Goal: Find specific page/section: Find specific page/section

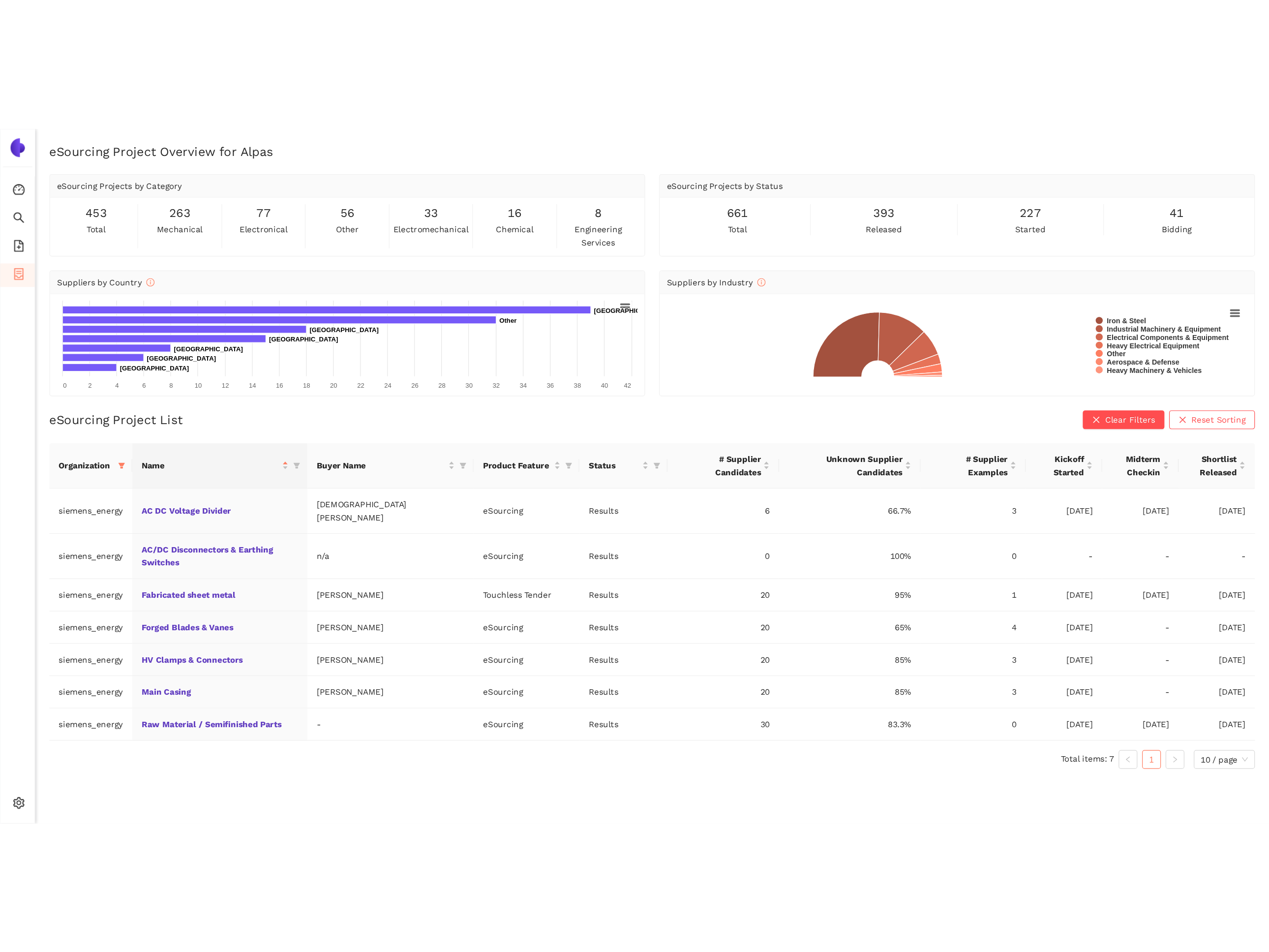
scroll to position [12, 0]
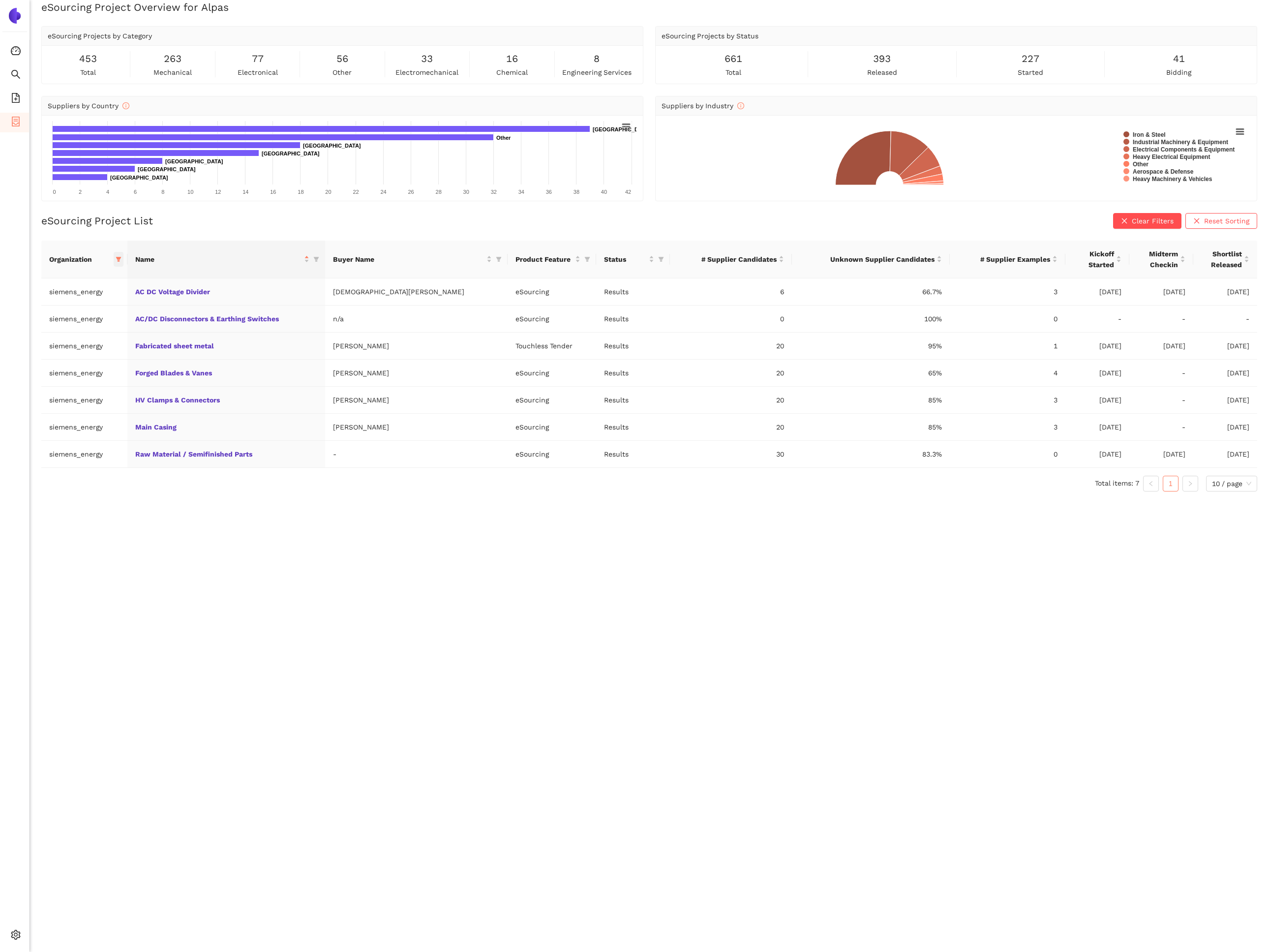
click at [124, 264] on span at bounding box center [118, 259] width 10 height 15
click at [53, 433] on span "Reset" at bounding box center [51, 433] width 19 height 11
checkbox input "false"
click at [54, 417] on span "avl-list" at bounding box center [61, 413] width 27 height 8
checkbox input "true"
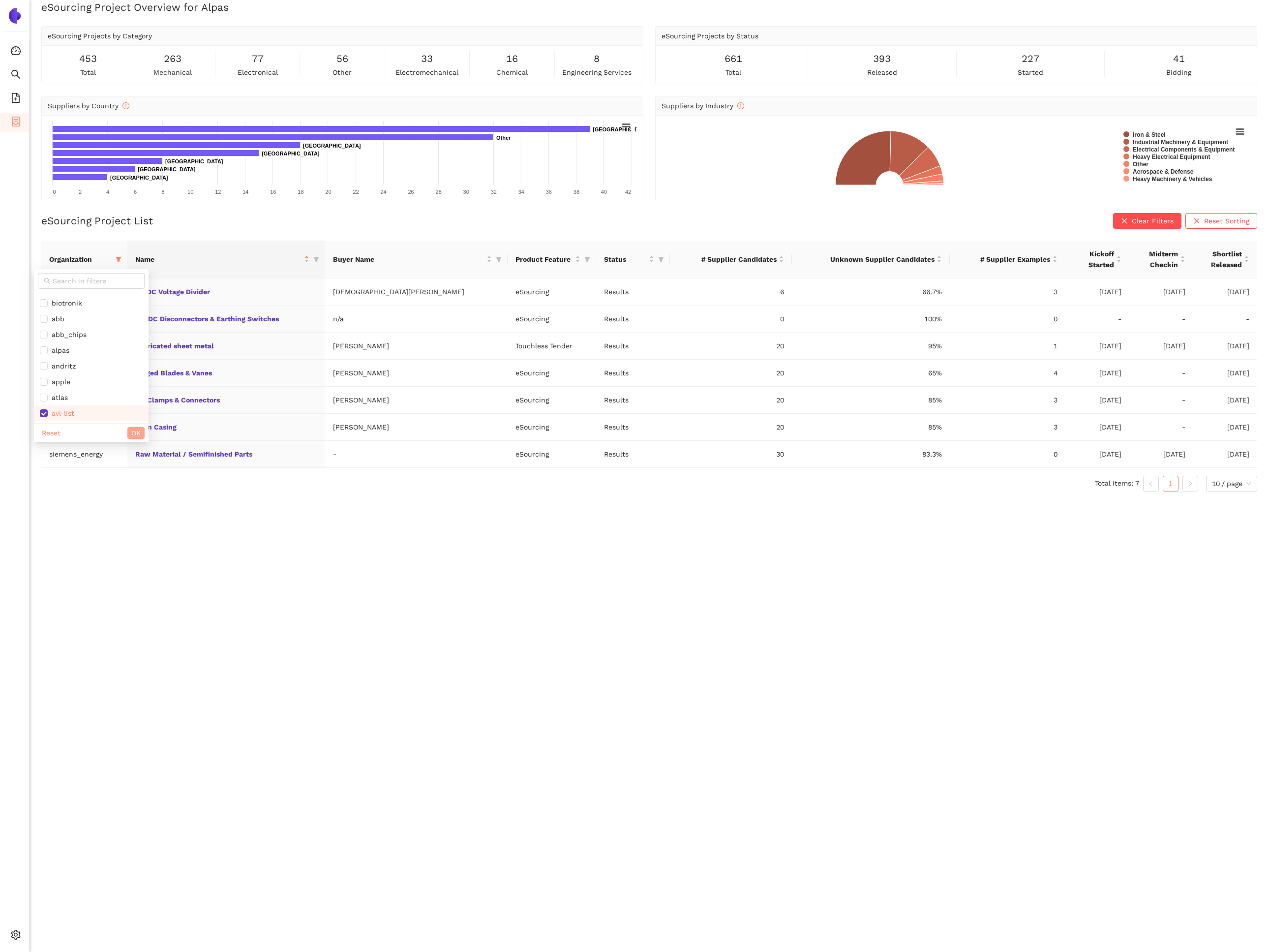
click at [131, 435] on span "OK" at bounding box center [136, 433] width 9 height 11
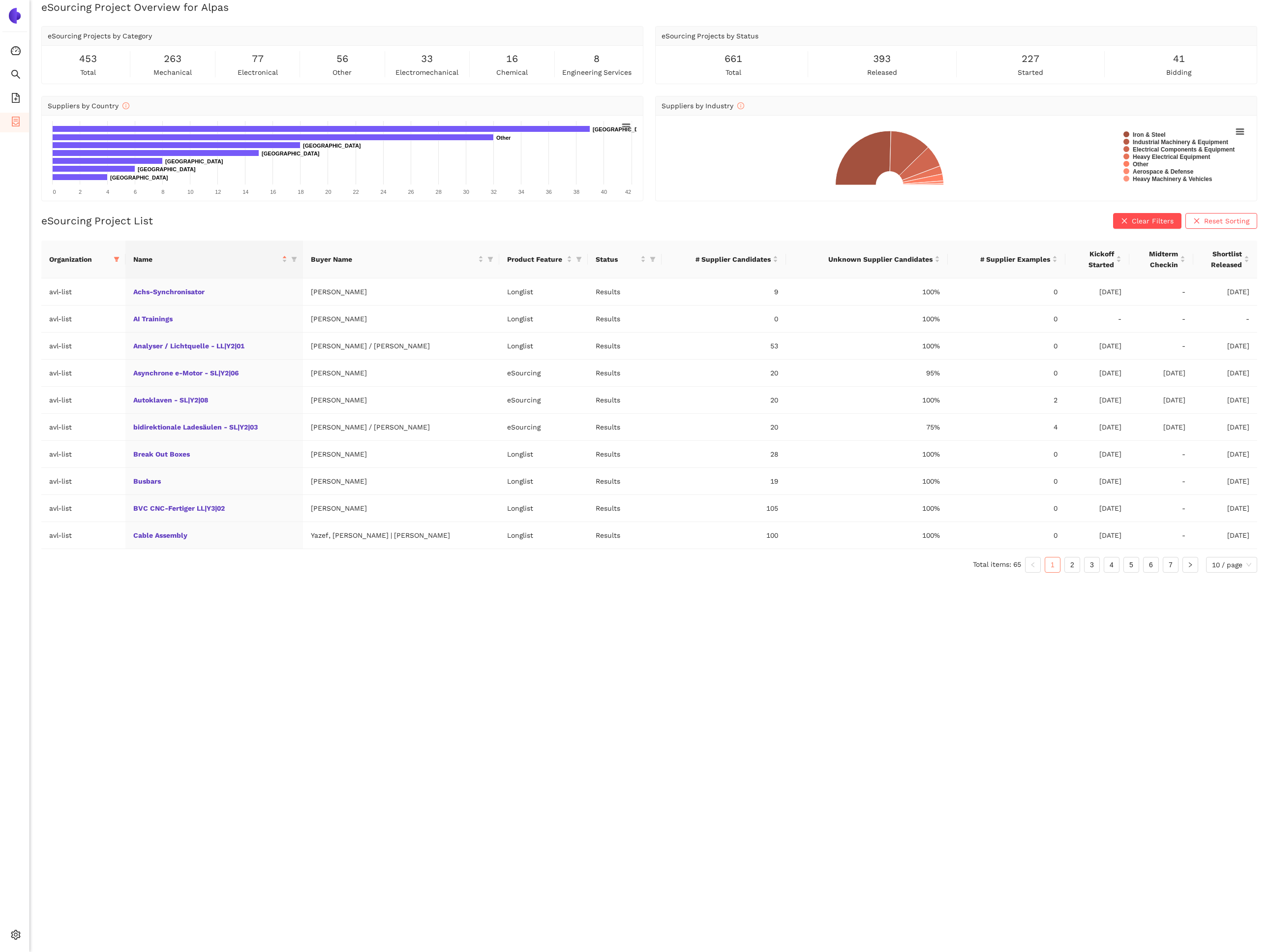
click at [30, 581] on div "eSourcing Project Overview for Alpas eSourcing Projects by Category 453 total 2…" at bounding box center [650, 476] width 1240 height 952
click at [20, 581] on icon at bounding box center [19, 936] width 5 height 0
click at [65, 581] on li "Internal Area" at bounding box center [70, 864] width 81 height 20
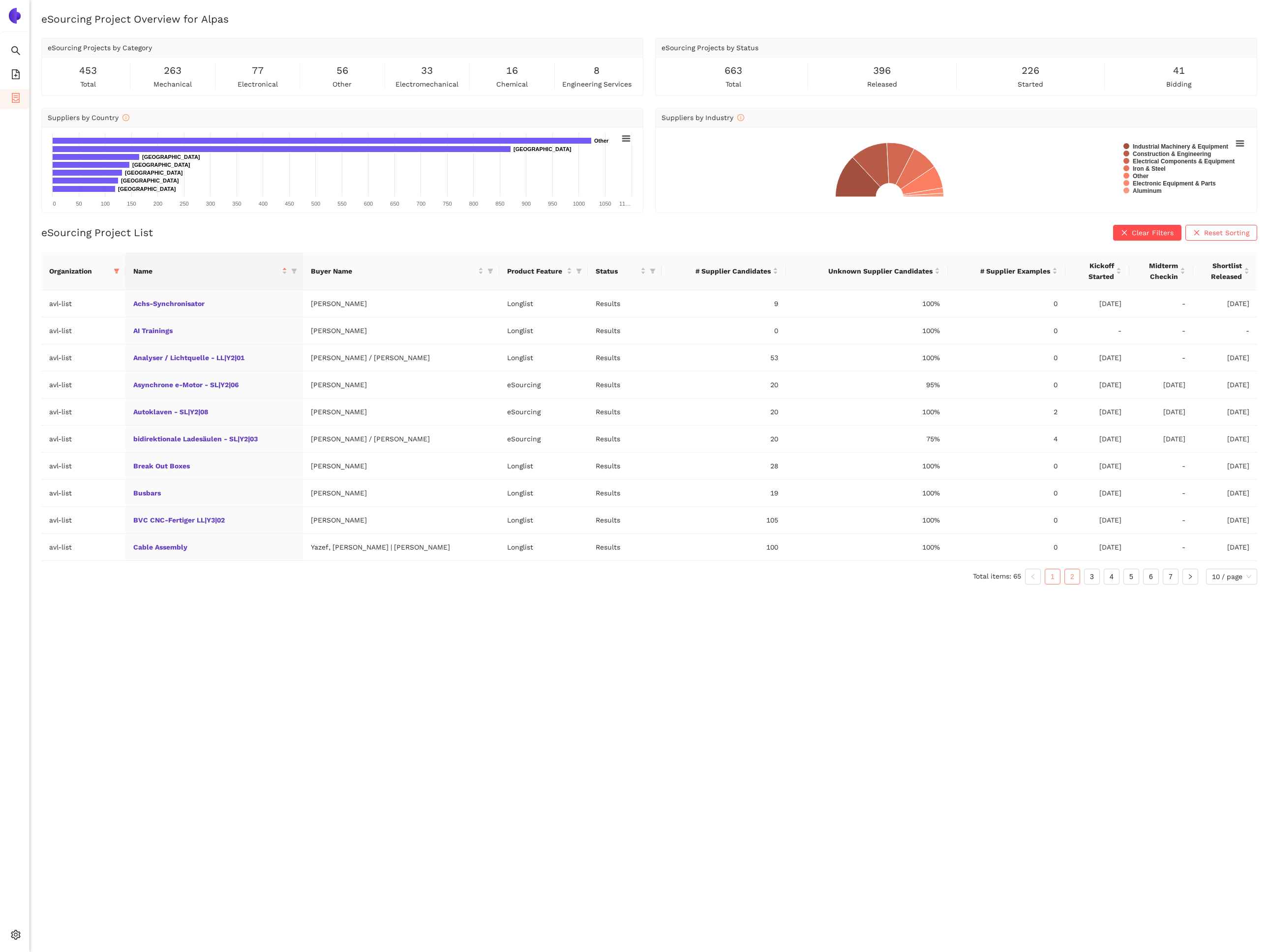
click at [1067, 579] on link "2" at bounding box center [1073, 576] width 15 height 15
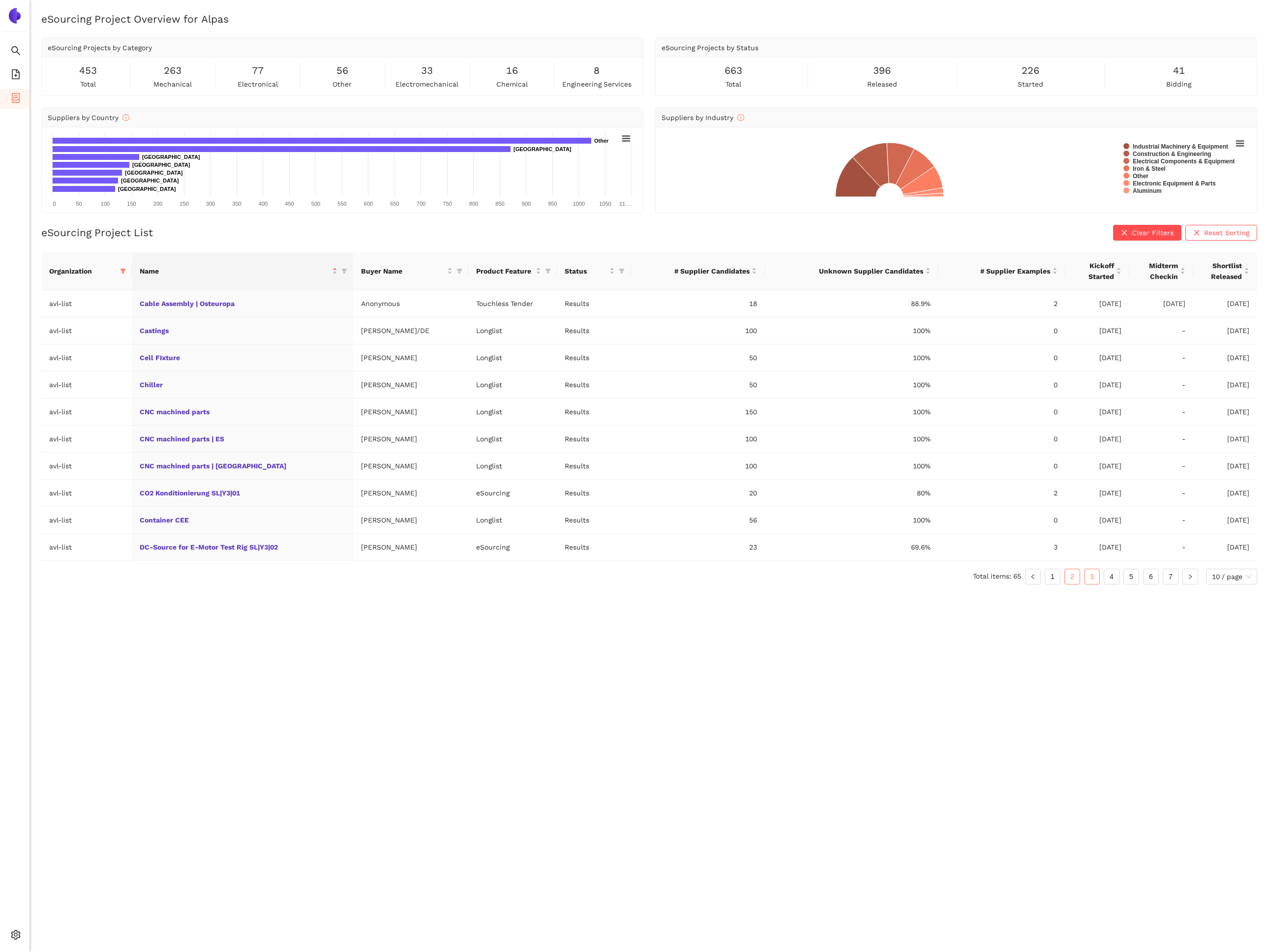
click at [1087, 580] on link "3" at bounding box center [1092, 576] width 15 height 15
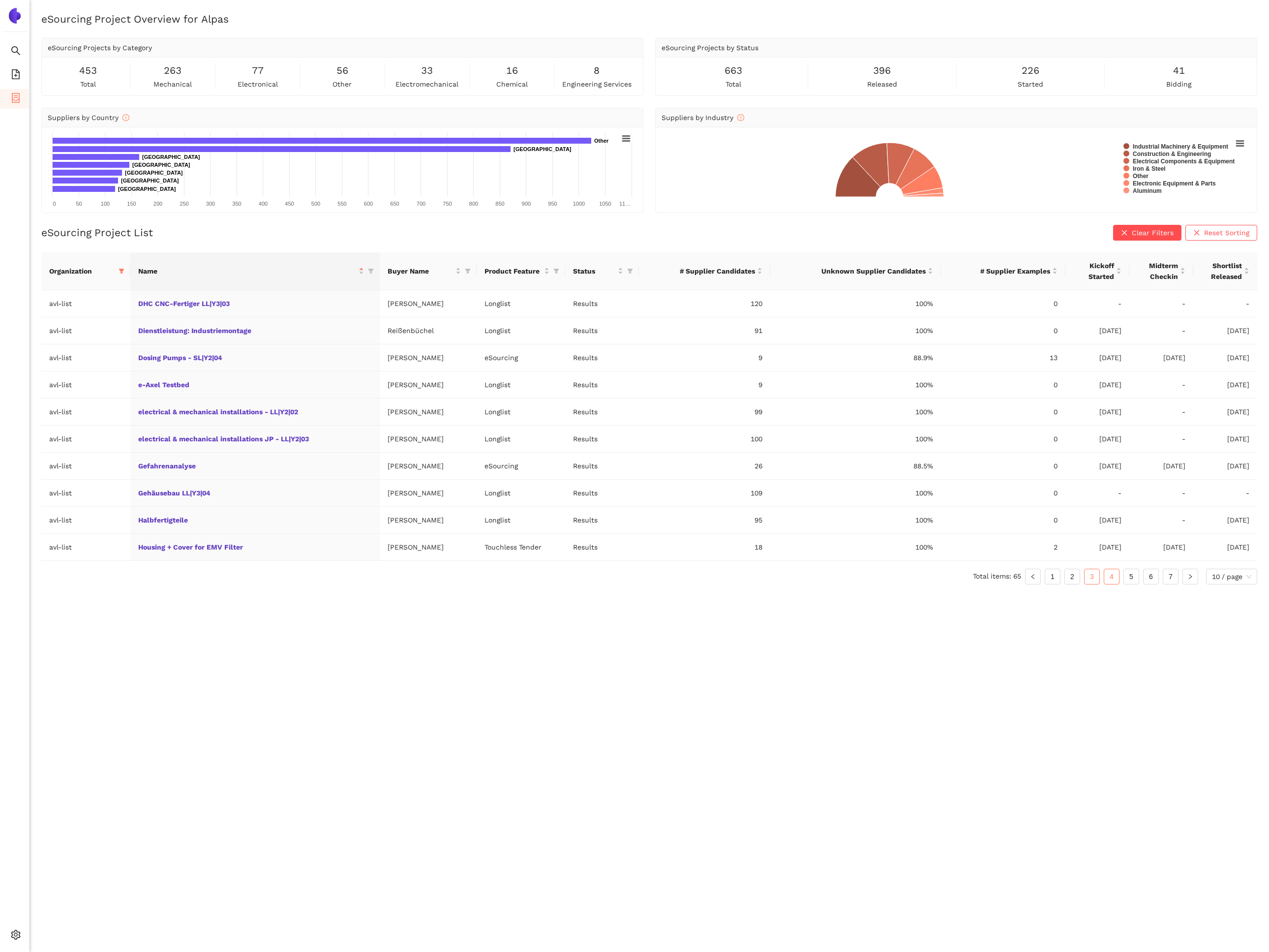
click at [1112, 584] on link "4" at bounding box center [1112, 576] width 15 height 15
click at [1134, 580] on link "5" at bounding box center [1131, 576] width 15 height 15
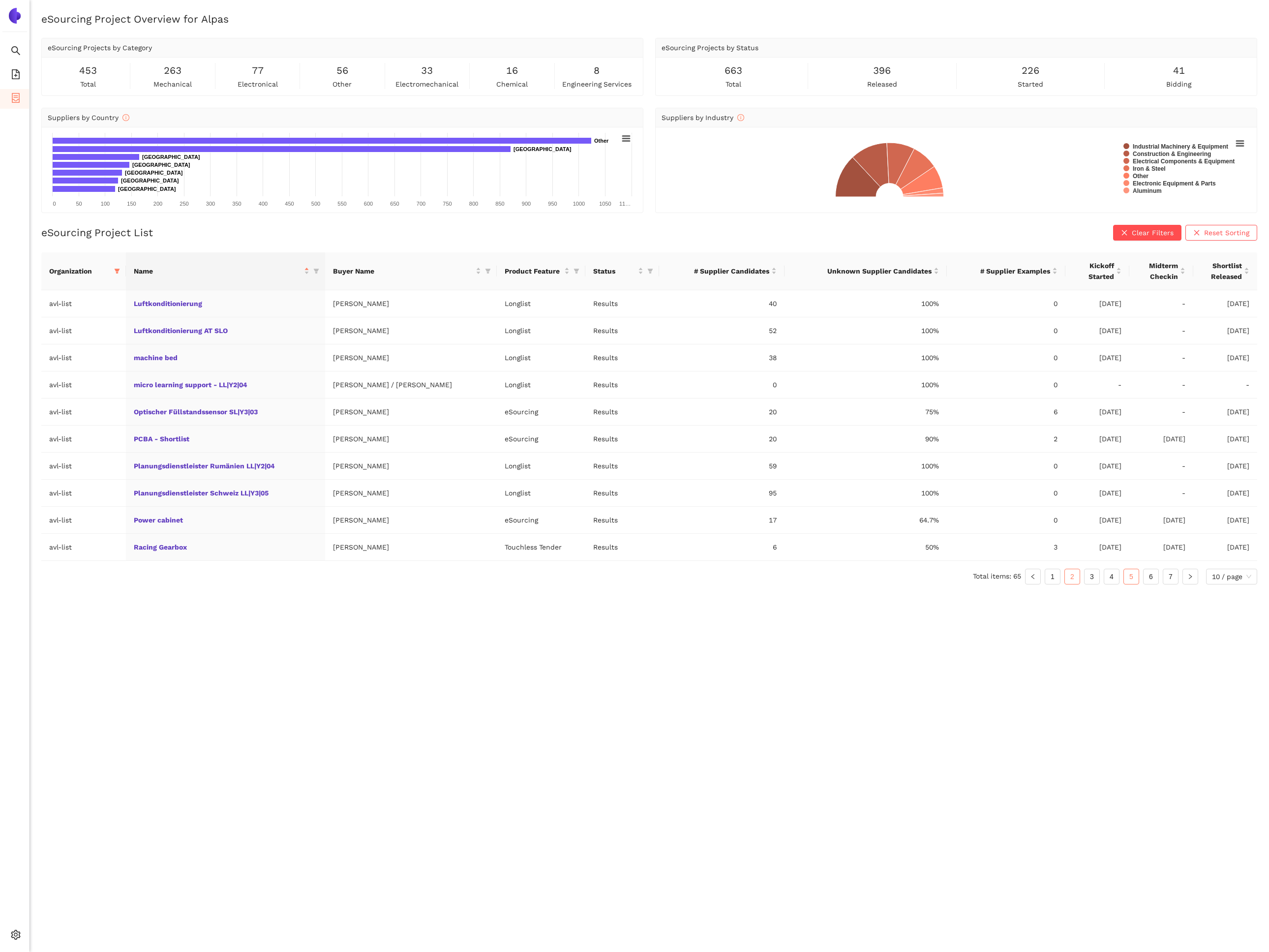
click at [1074, 581] on link "2" at bounding box center [1073, 576] width 15 height 15
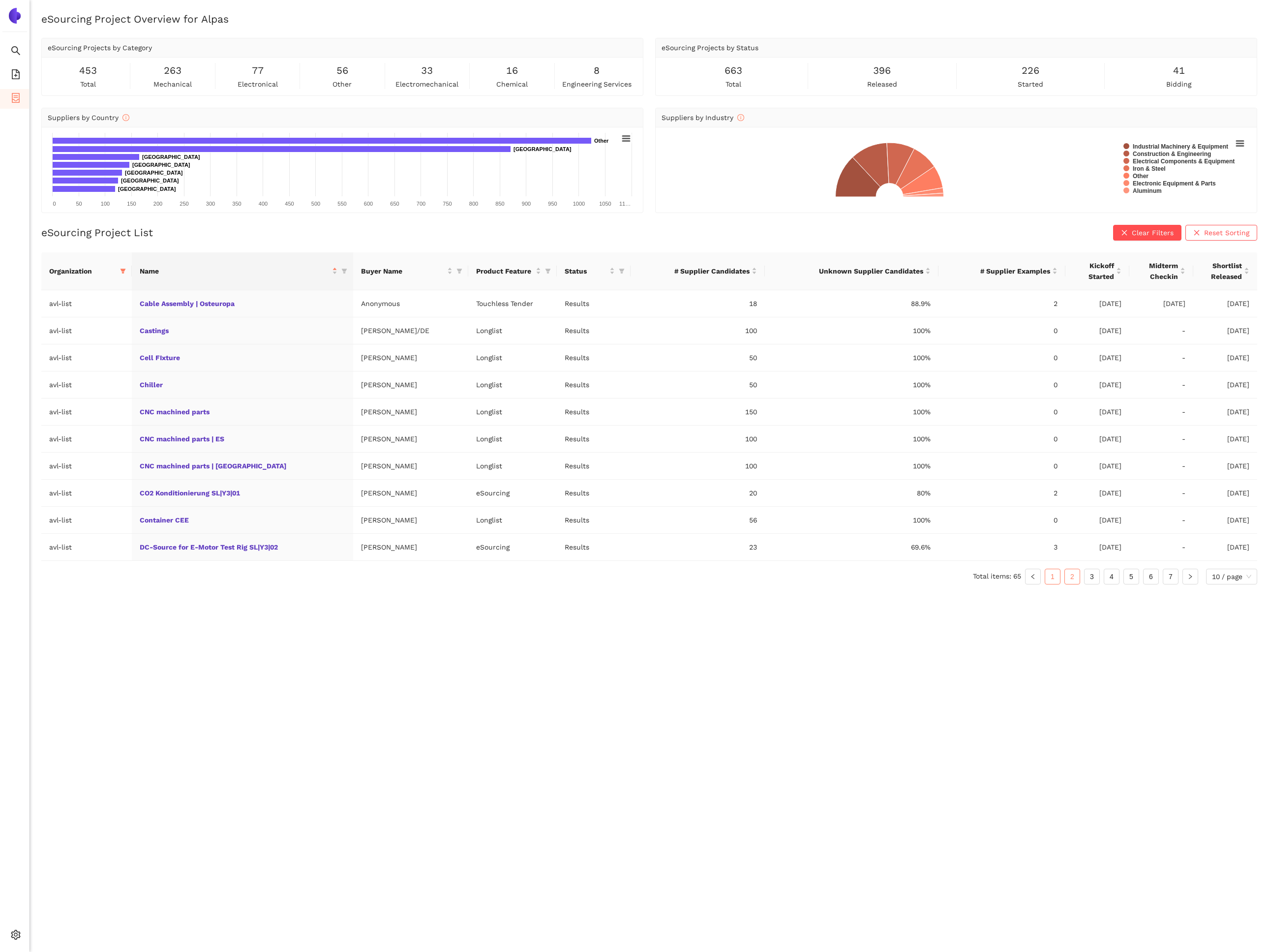
click at [1054, 584] on link "1" at bounding box center [1053, 576] width 15 height 15
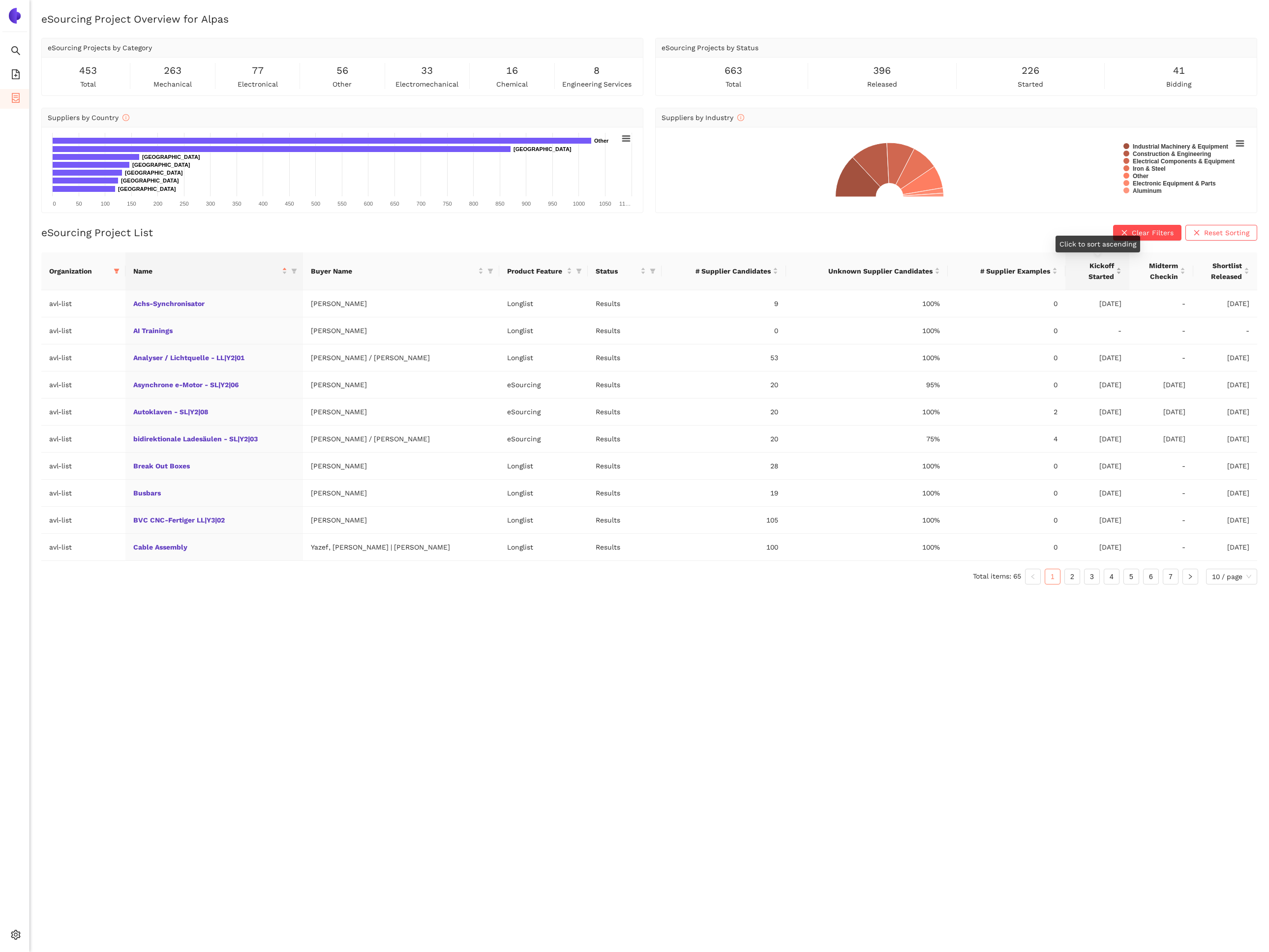
click at [1112, 272] on span "Kickoff Started" at bounding box center [1094, 271] width 41 height 22
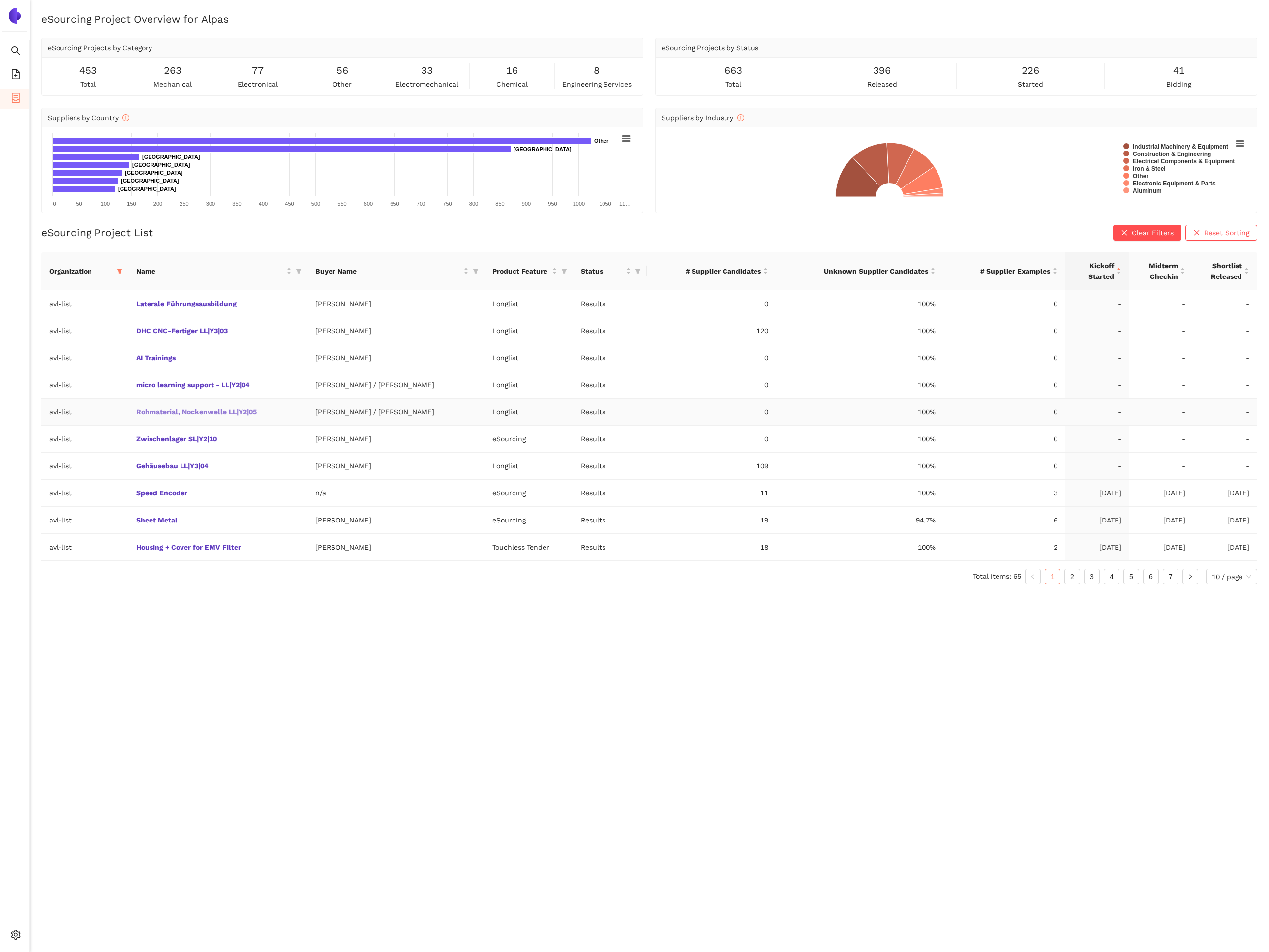
click at [0, 0] on link "Rohmaterial, Nockenwelle LL|Y2|05" at bounding box center [0, 0] width 0 height 0
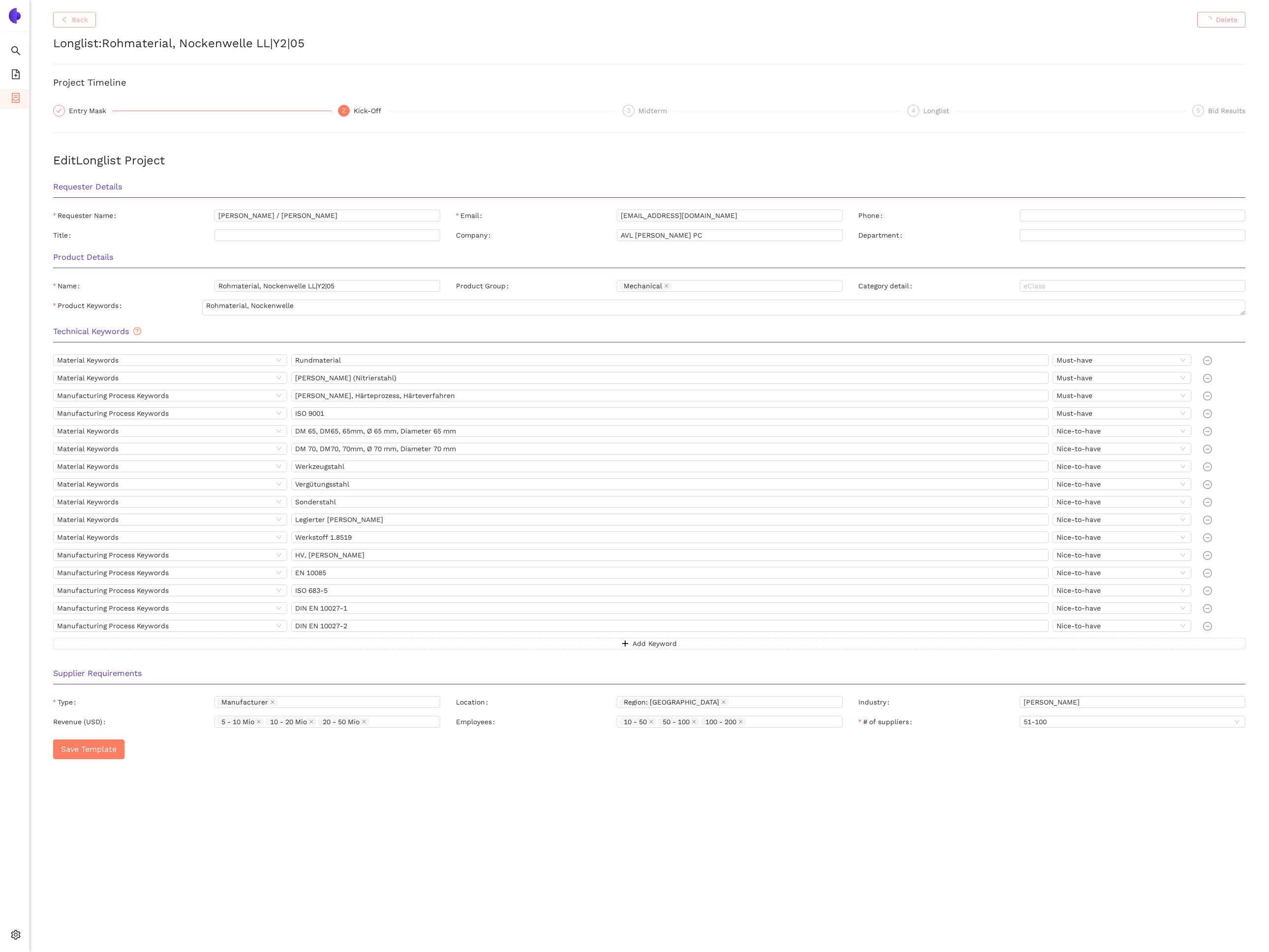
click at [74, 16] on span "Back" at bounding box center [80, 19] width 16 height 11
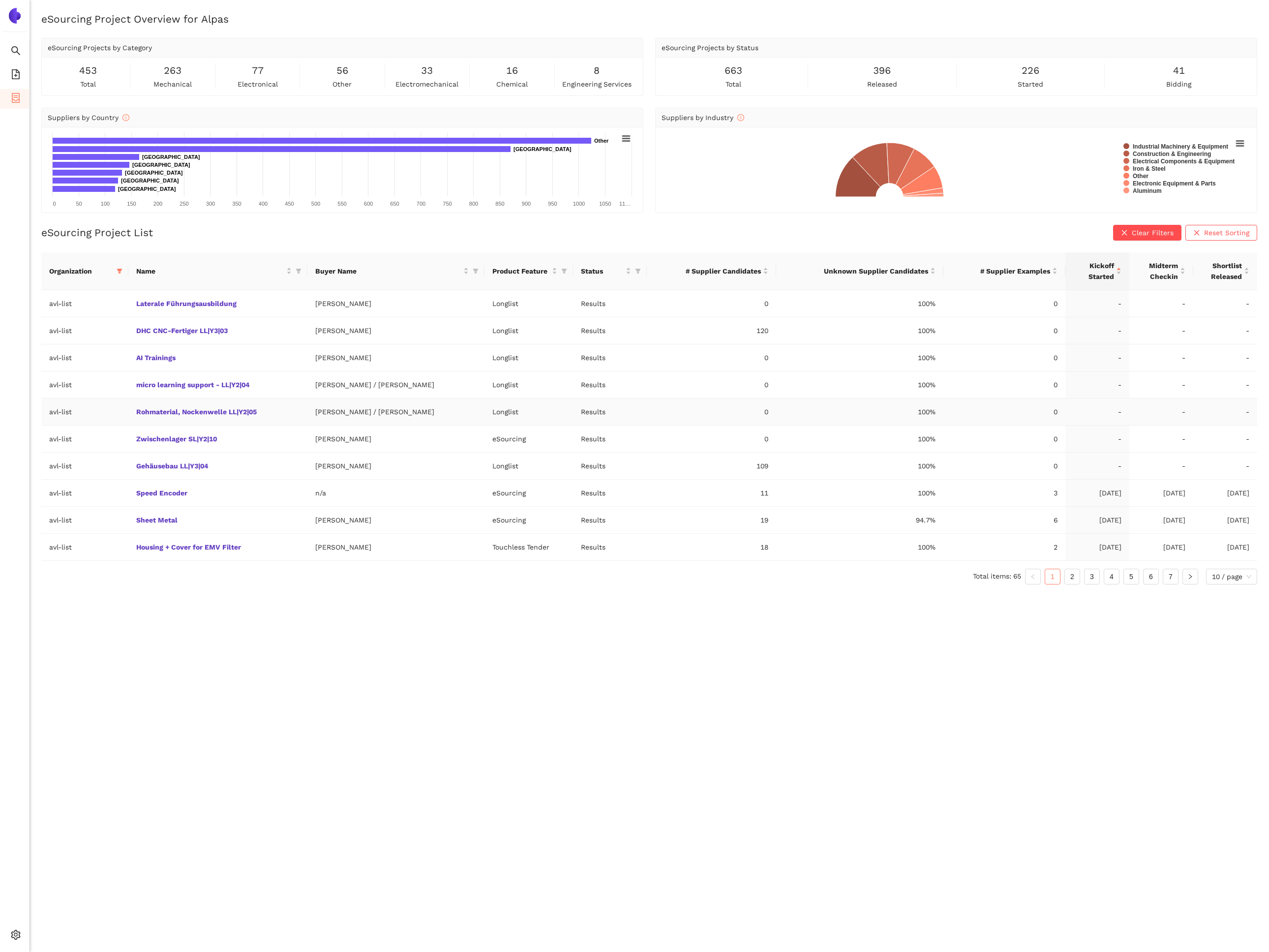
drag, startPoint x: 428, startPoint y: 414, endPoint x: 302, endPoint y: 413, distance: 126.0
click at [308, 413] on td "[PERSON_NAME] / [PERSON_NAME]" at bounding box center [396, 412] width 177 height 27
click at [1073, 576] on link "2" at bounding box center [1073, 576] width 15 height 15
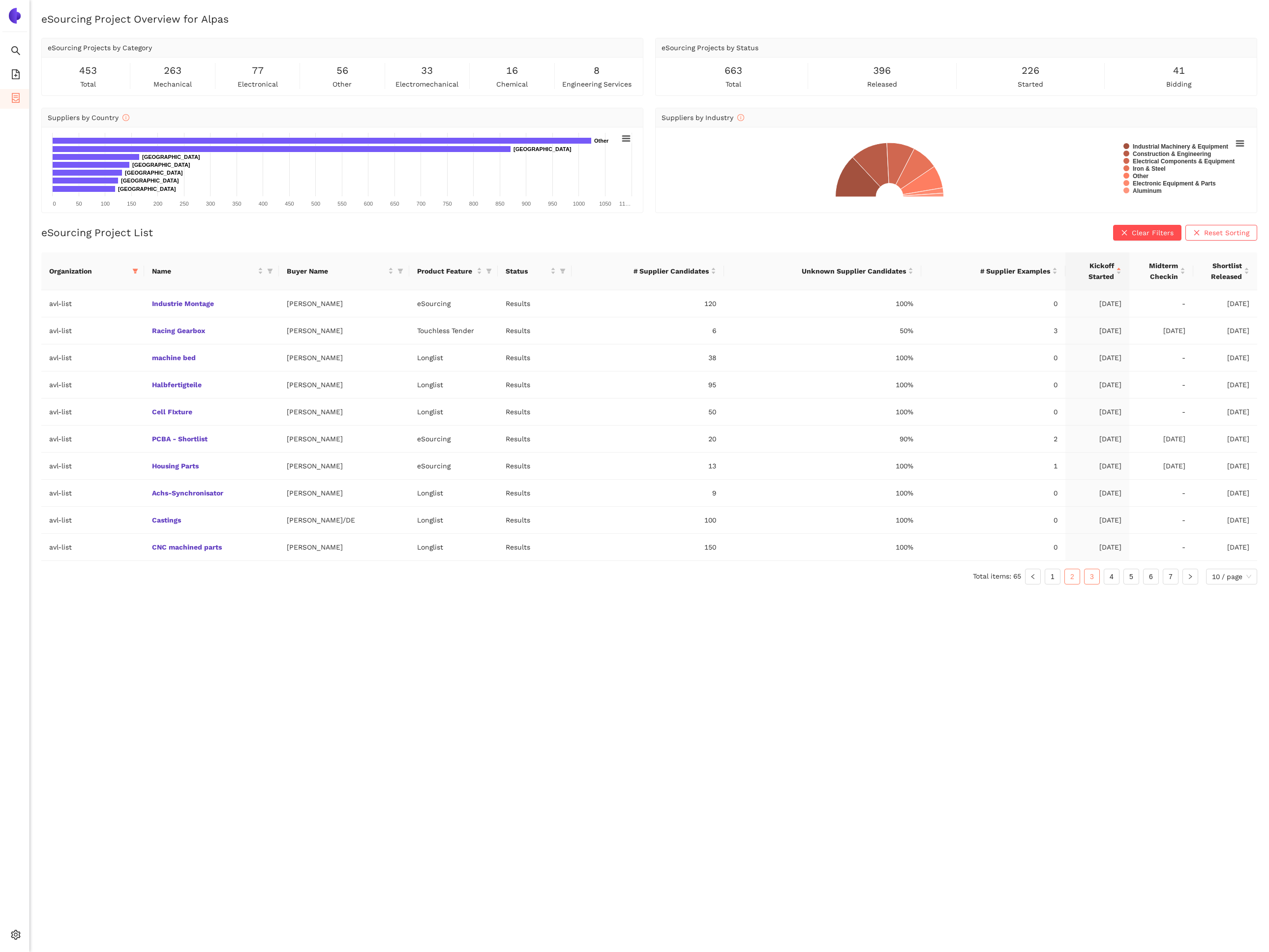
click at [1093, 578] on link "3" at bounding box center [1092, 576] width 15 height 15
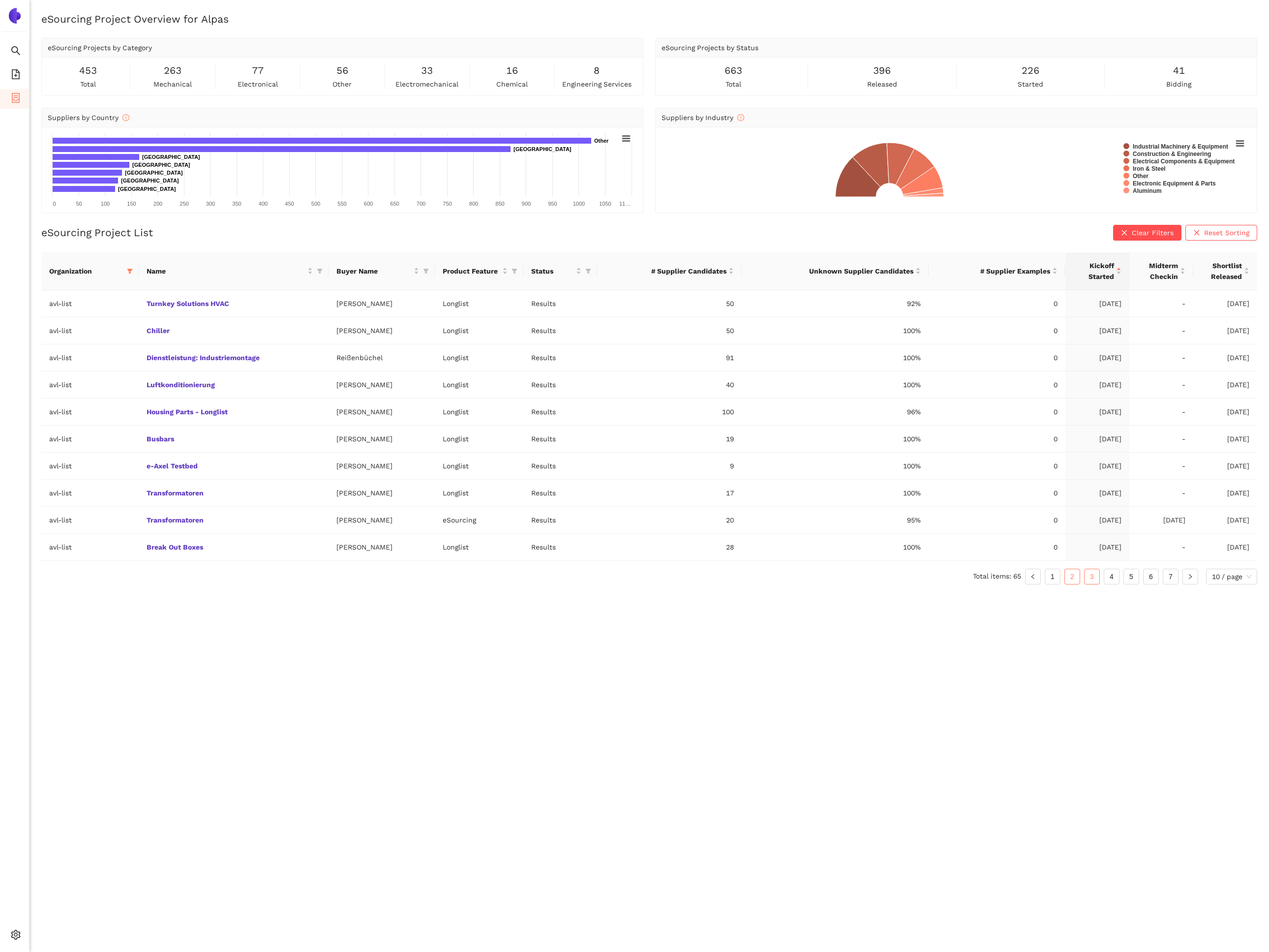
click at [1071, 580] on link "2" at bounding box center [1073, 576] width 15 height 15
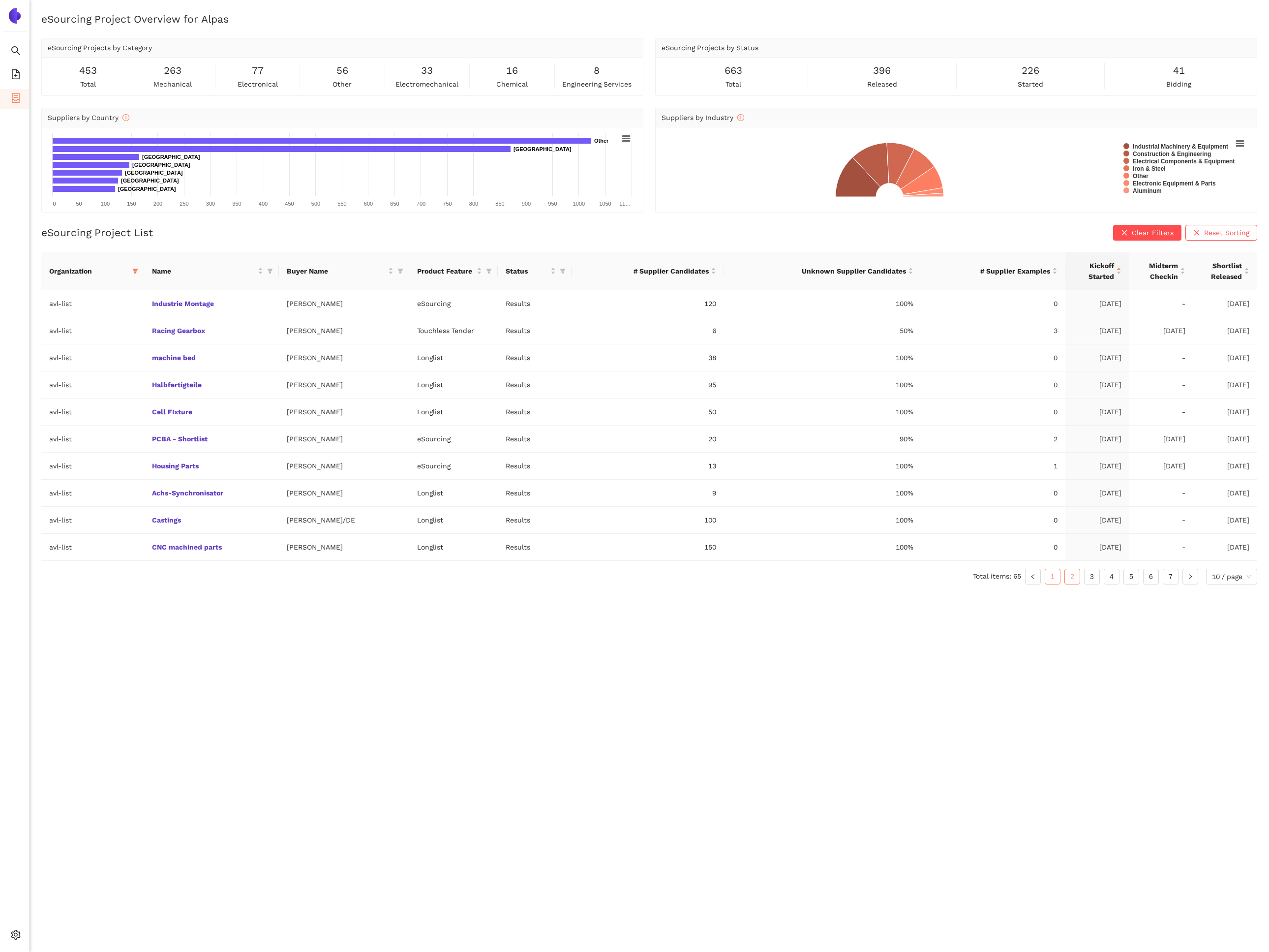
click at [1056, 579] on link "1" at bounding box center [1053, 576] width 15 height 15
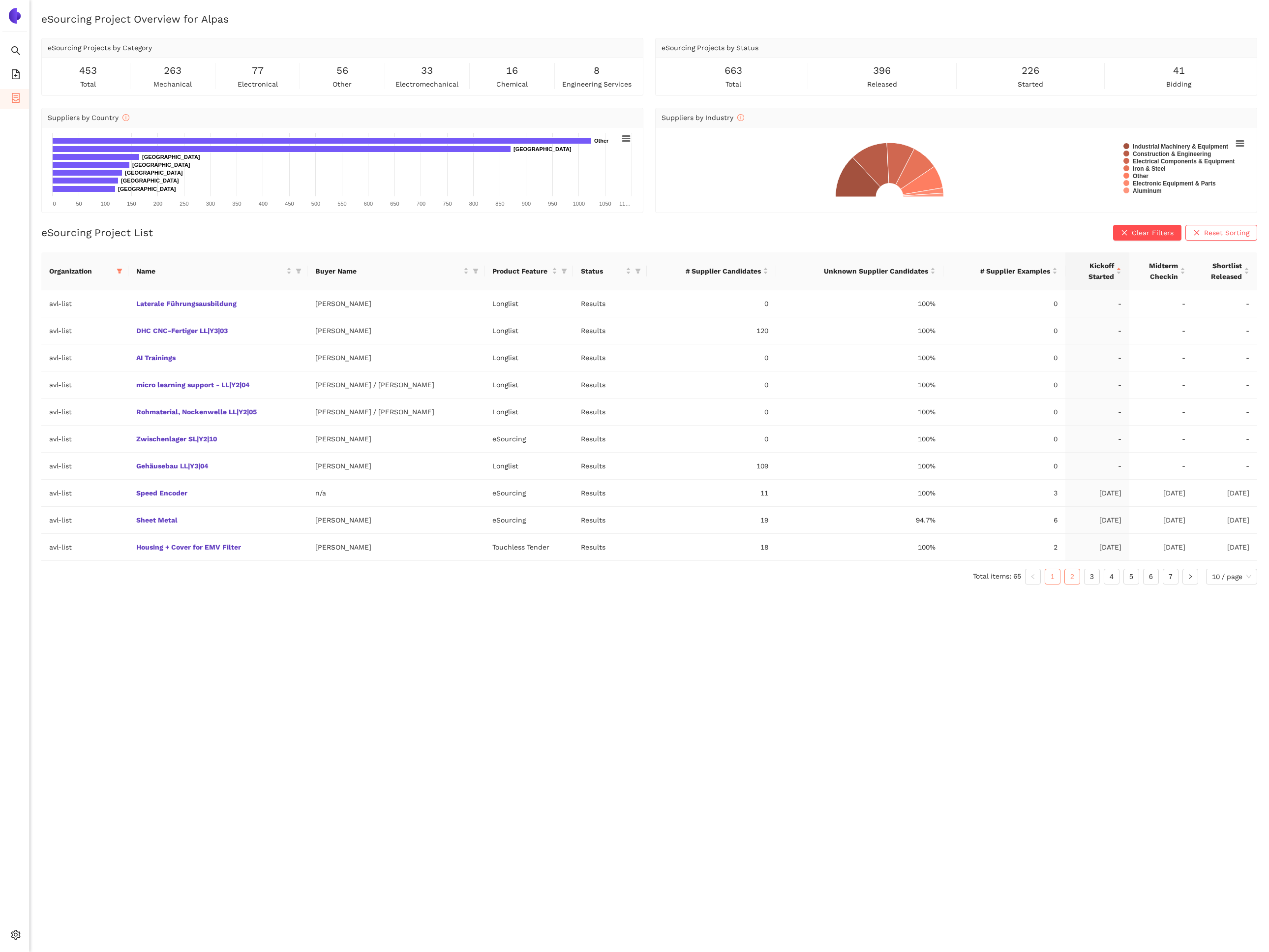
click at [1074, 579] on link "2" at bounding box center [1073, 576] width 15 height 15
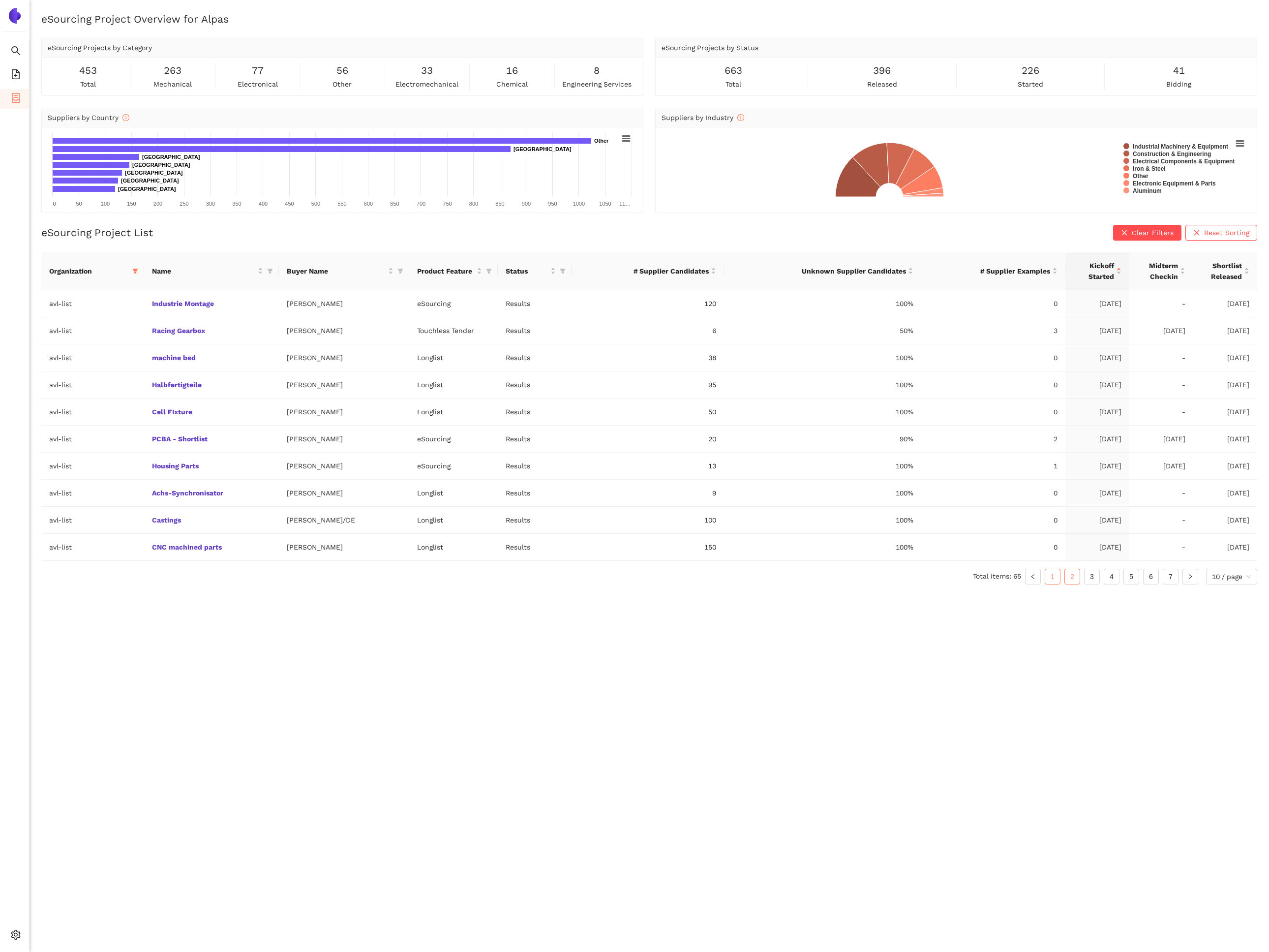
click at [1054, 582] on link "1" at bounding box center [1053, 576] width 15 height 15
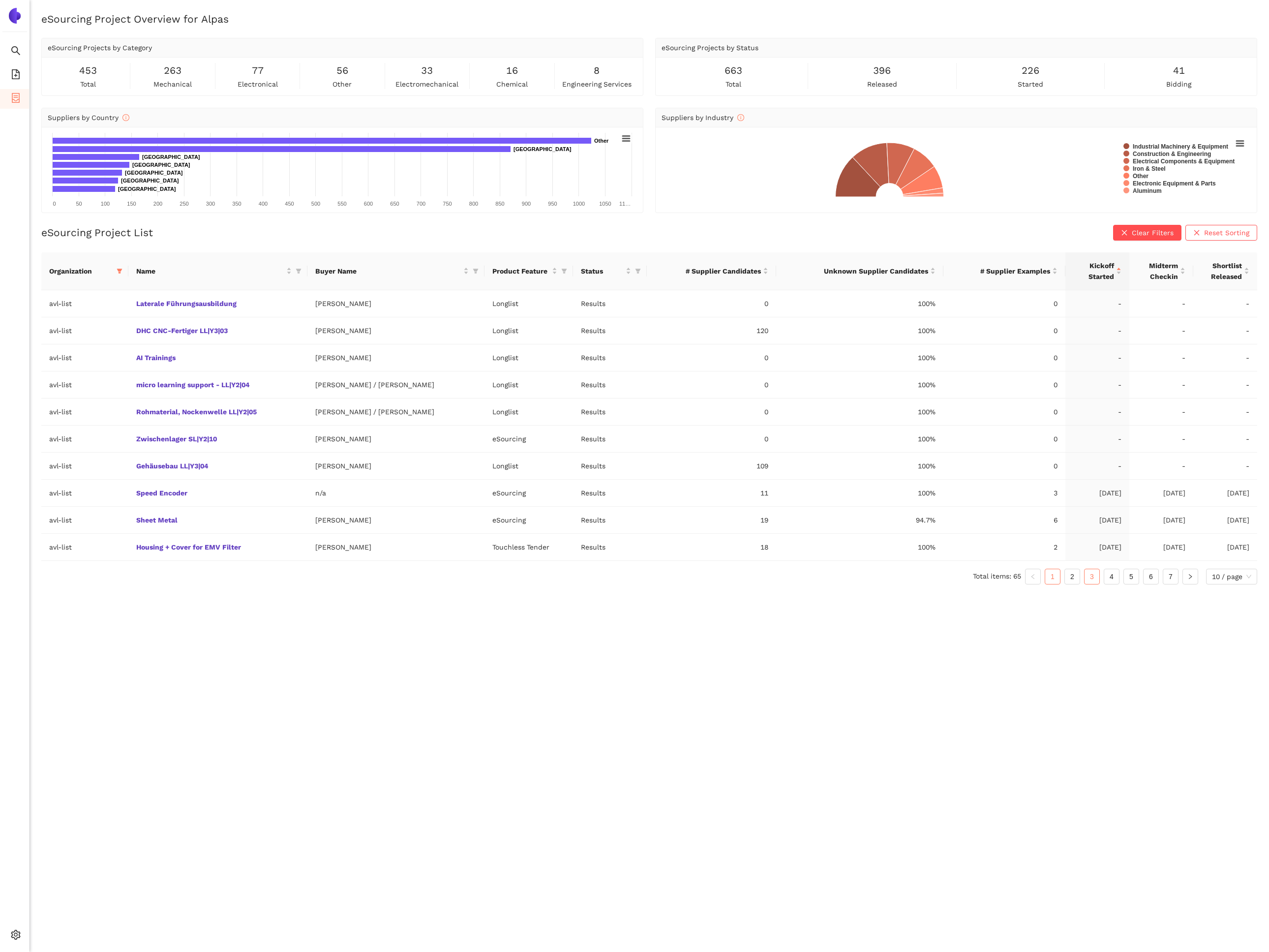
click at [1087, 580] on link "3" at bounding box center [1092, 576] width 15 height 15
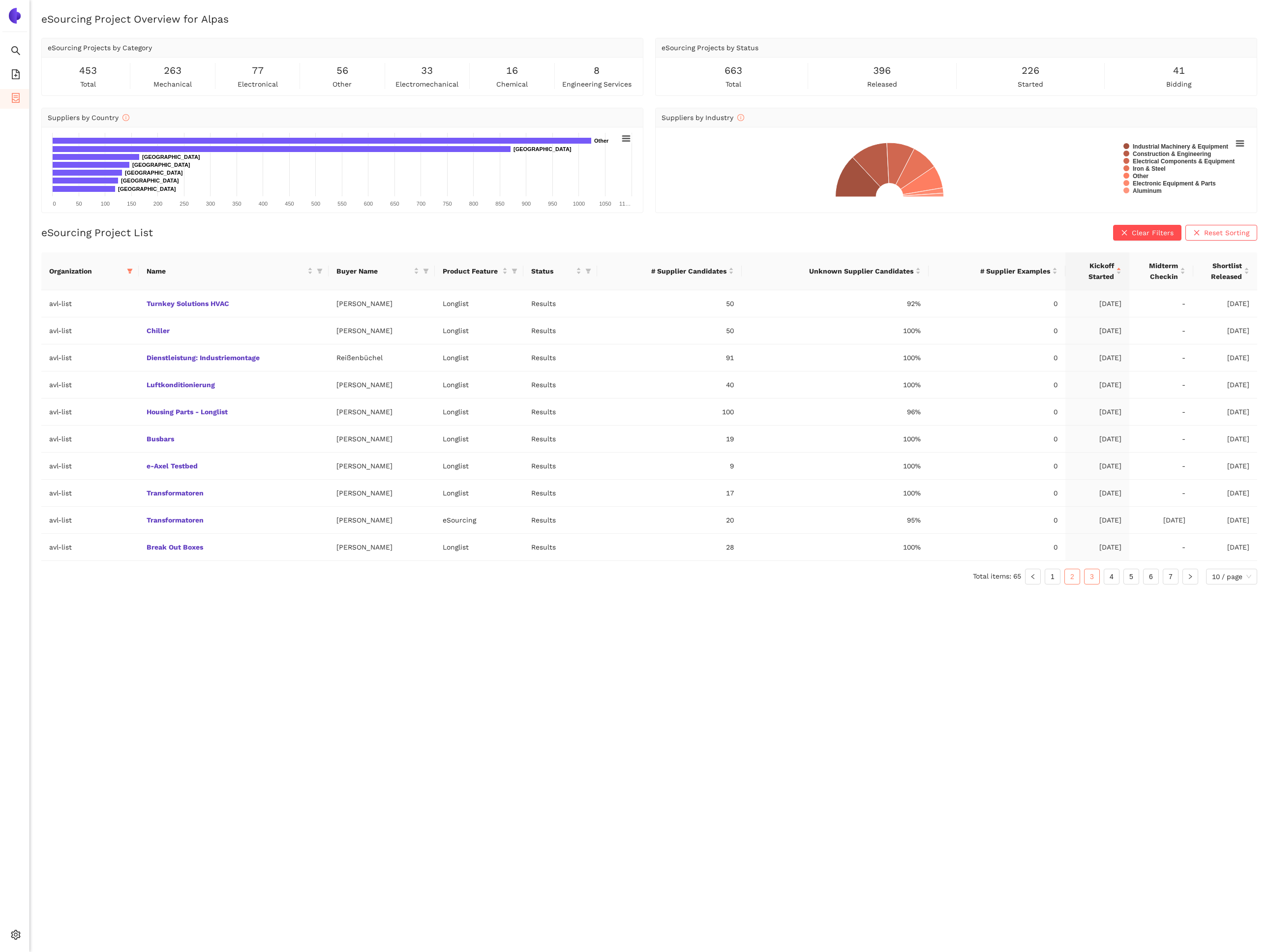
click at [1076, 581] on link "2" at bounding box center [1073, 576] width 15 height 15
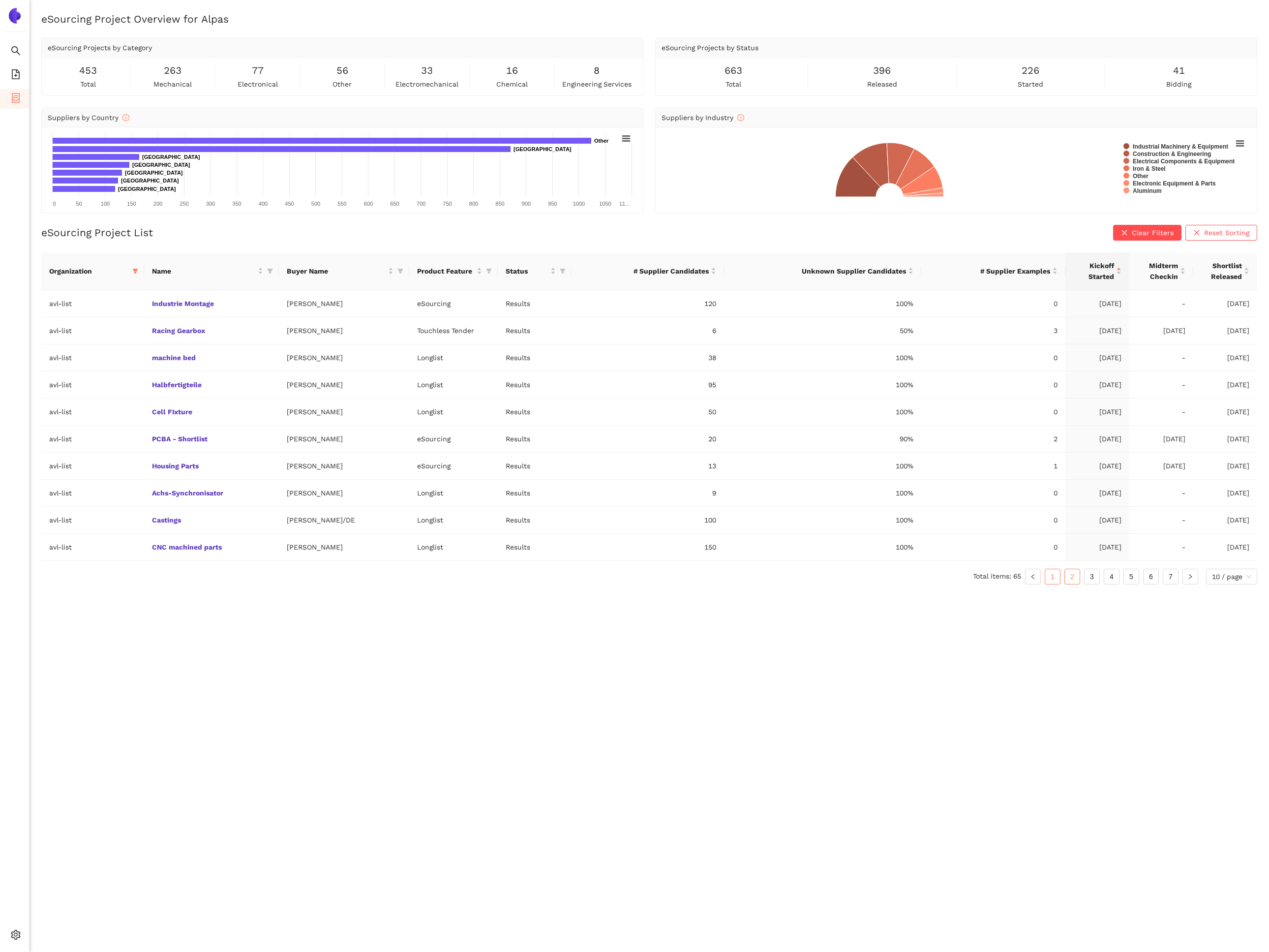
click at [1057, 581] on link "1" at bounding box center [1053, 576] width 15 height 15
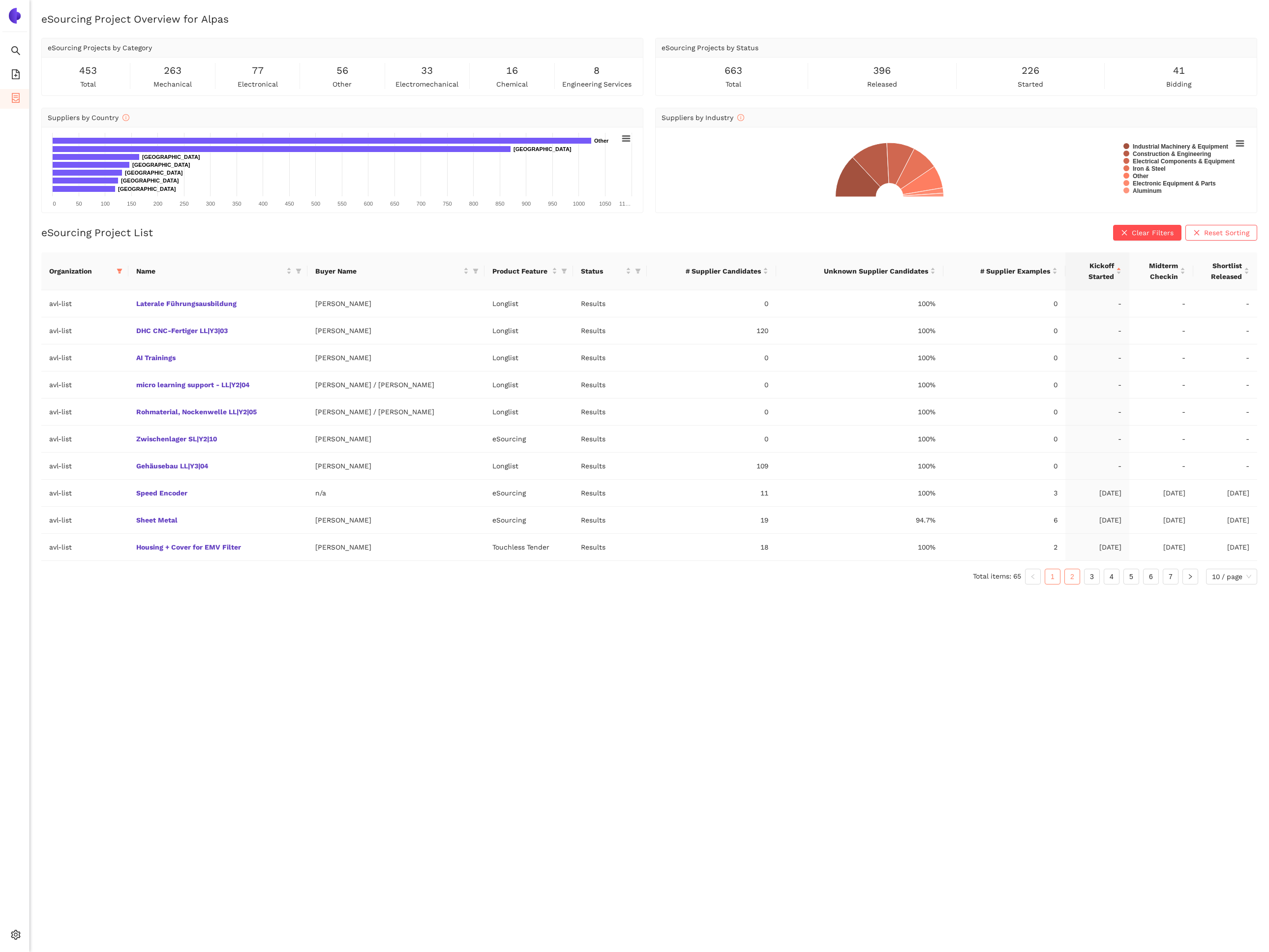
click at [1072, 582] on link "2" at bounding box center [1073, 576] width 15 height 15
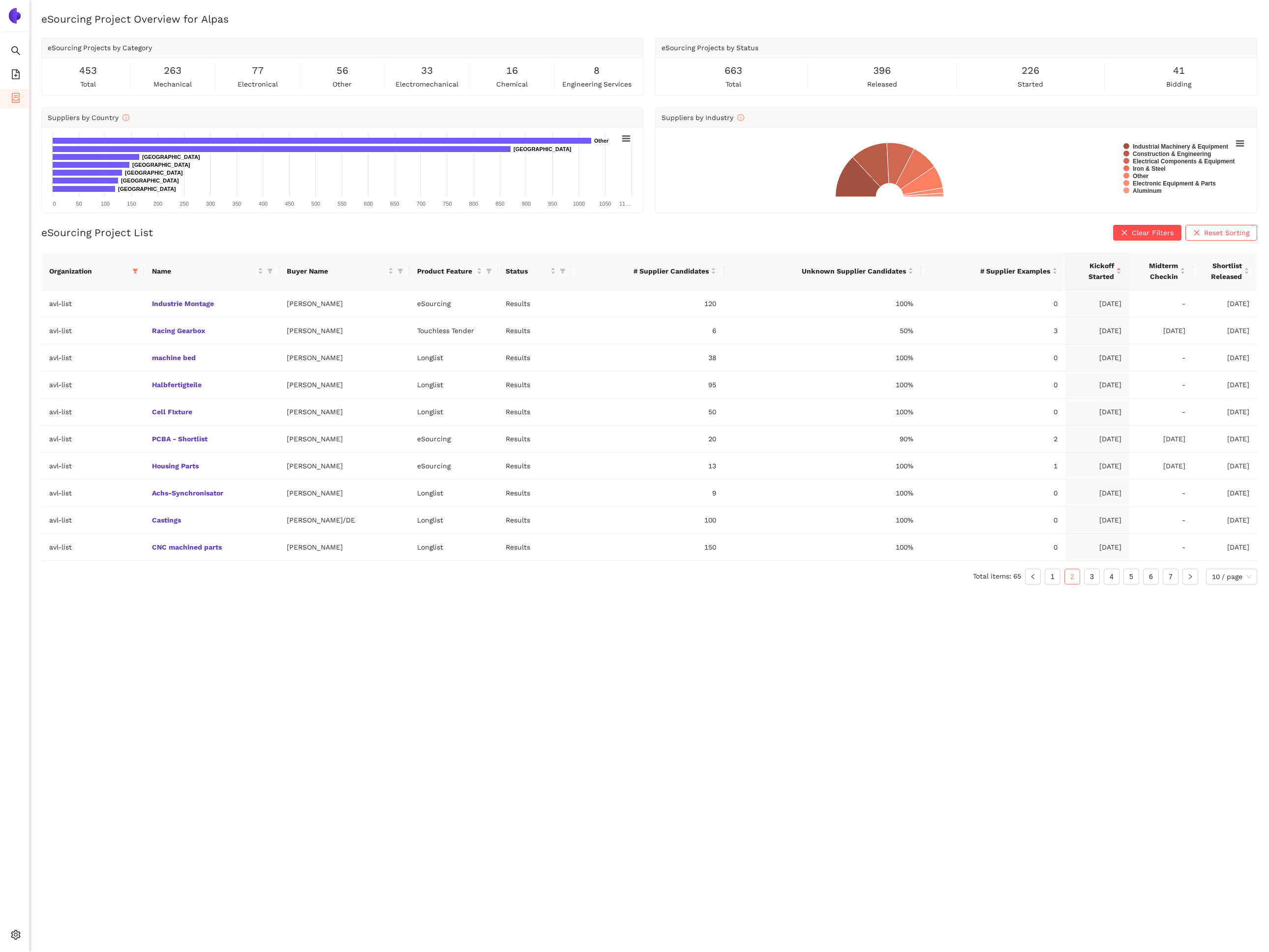
click at [1102, 585] on ul "Total items: 65 1 2 3 4 5 6 7 10 / page" at bounding box center [650, 576] width 1216 height 16
click at [1091, 583] on link "3" at bounding box center [1092, 576] width 15 height 15
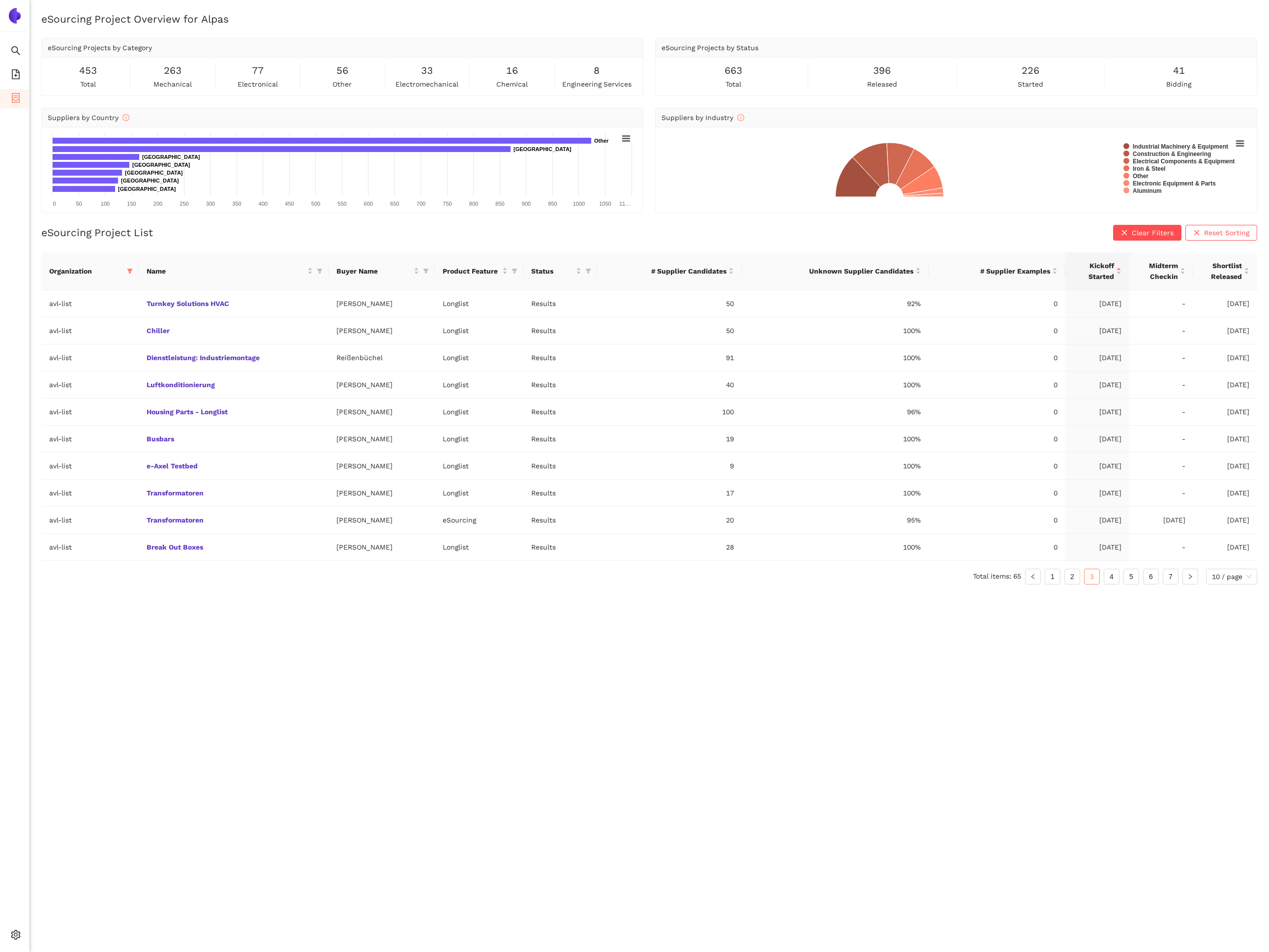
click at [1059, 584] on ul "Total items: 65 1 2 3 4 5 6 7 10 / page" at bounding box center [650, 576] width 1216 height 16
click at [1058, 583] on link "1" at bounding box center [1053, 576] width 15 height 15
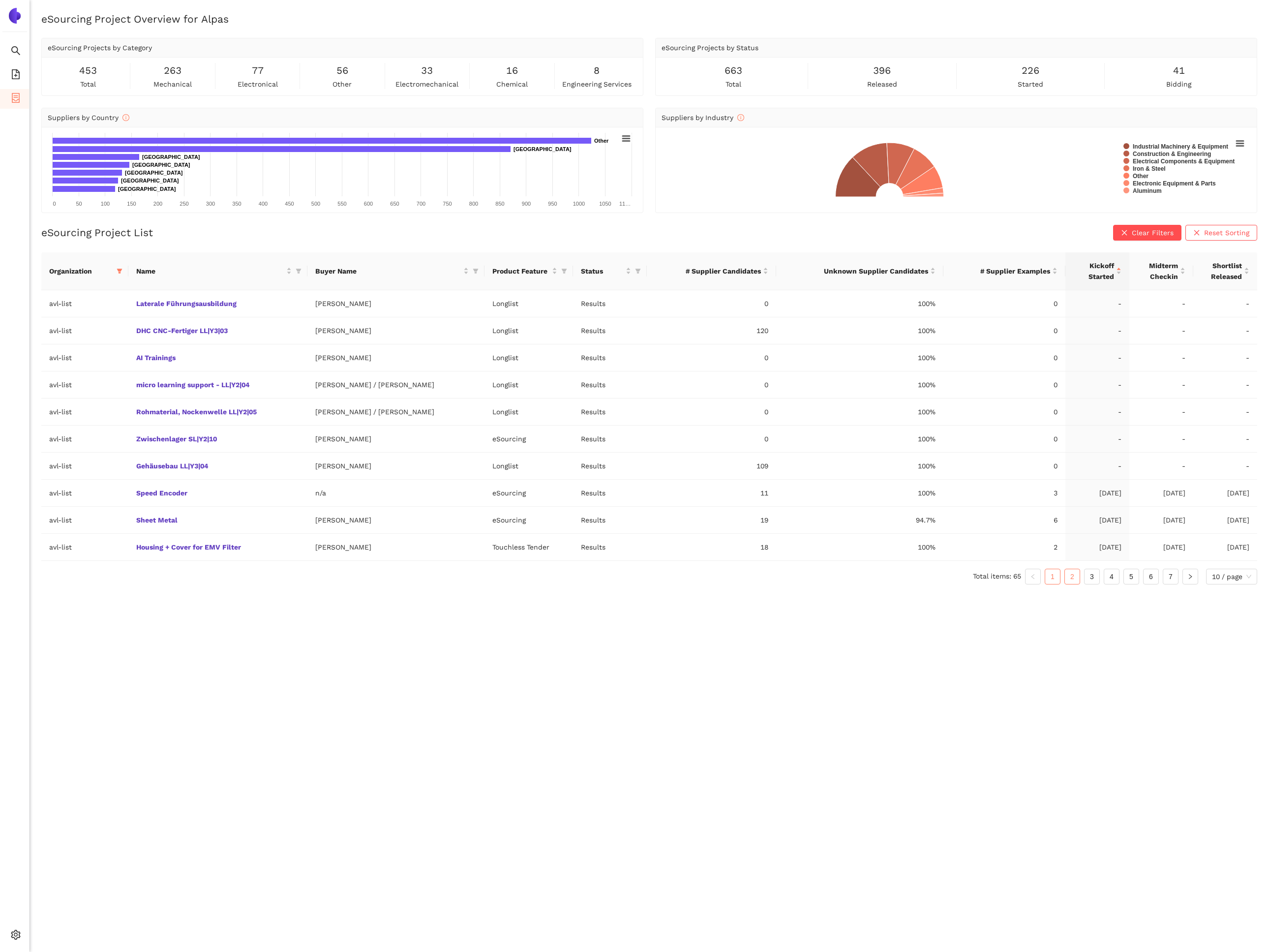
click at [1071, 575] on link "2" at bounding box center [1073, 576] width 15 height 15
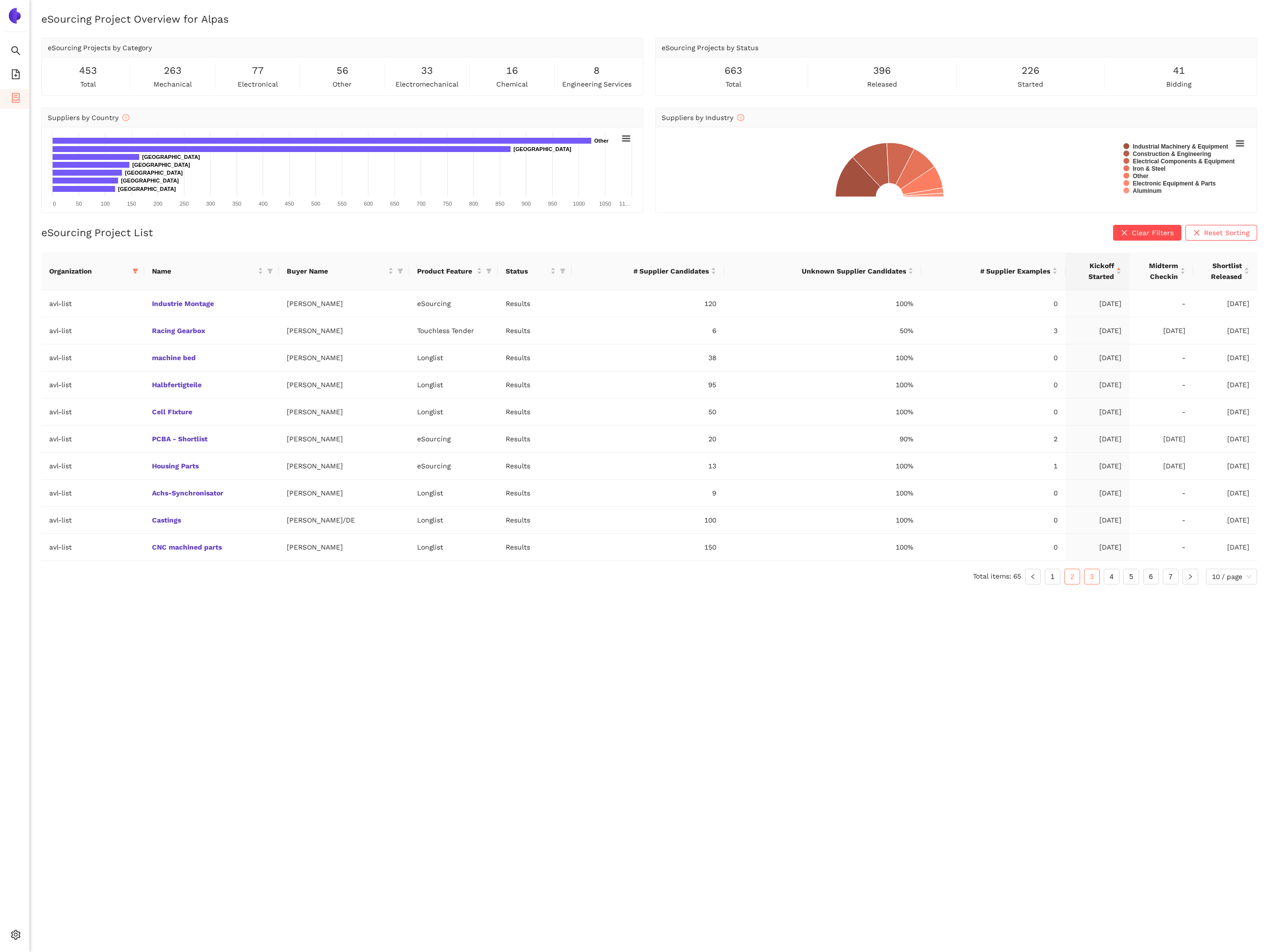
click at [1094, 579] on link "3" at bounding box center [1092, 576] width 15 height 15
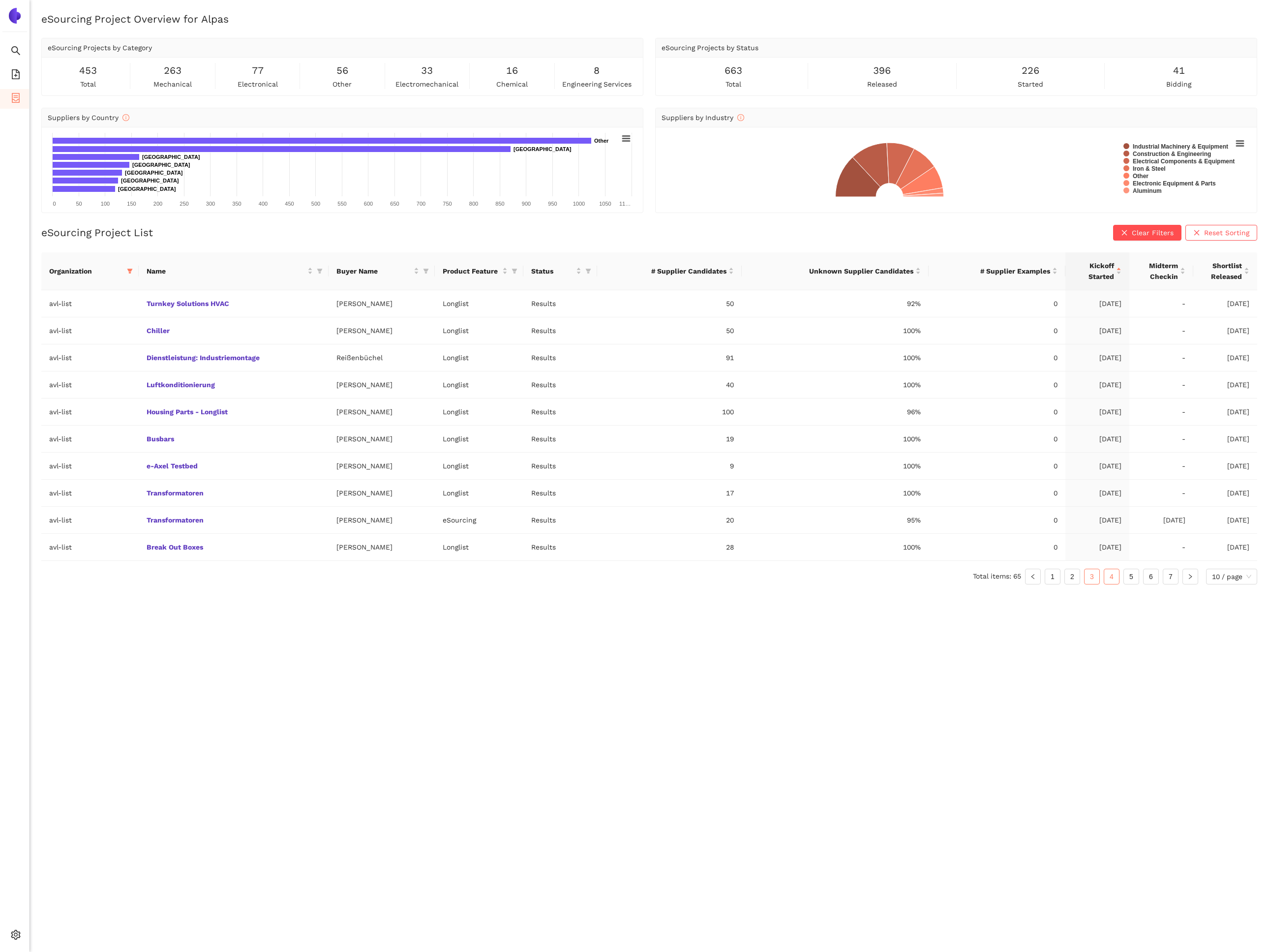
click at [1114, 578] on link "4" at bounding box center [1112, 576] width 15 height 15
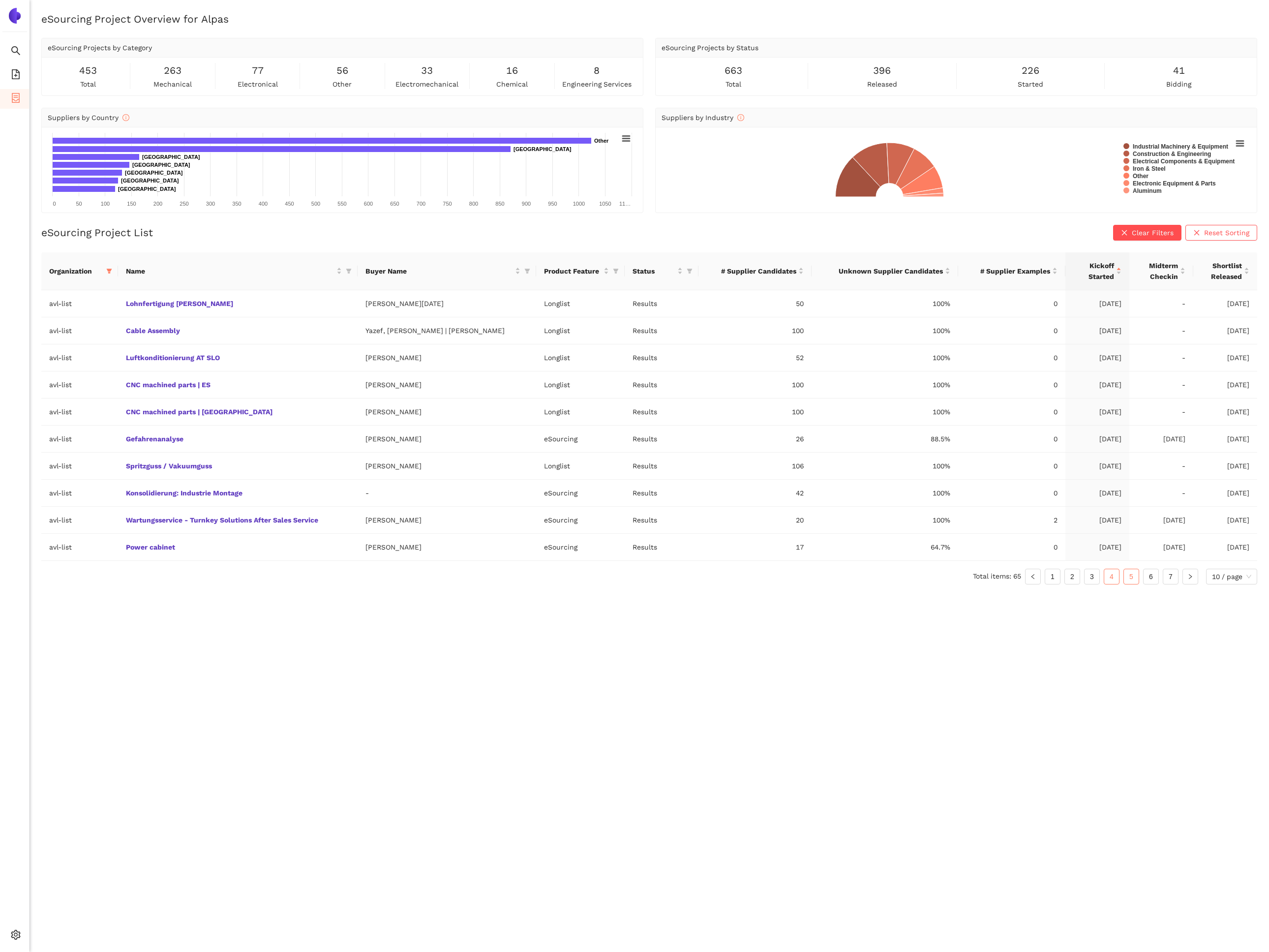
click at [1132, 579] on link "5" at bounding box center [1131, 576] width 15 height 15
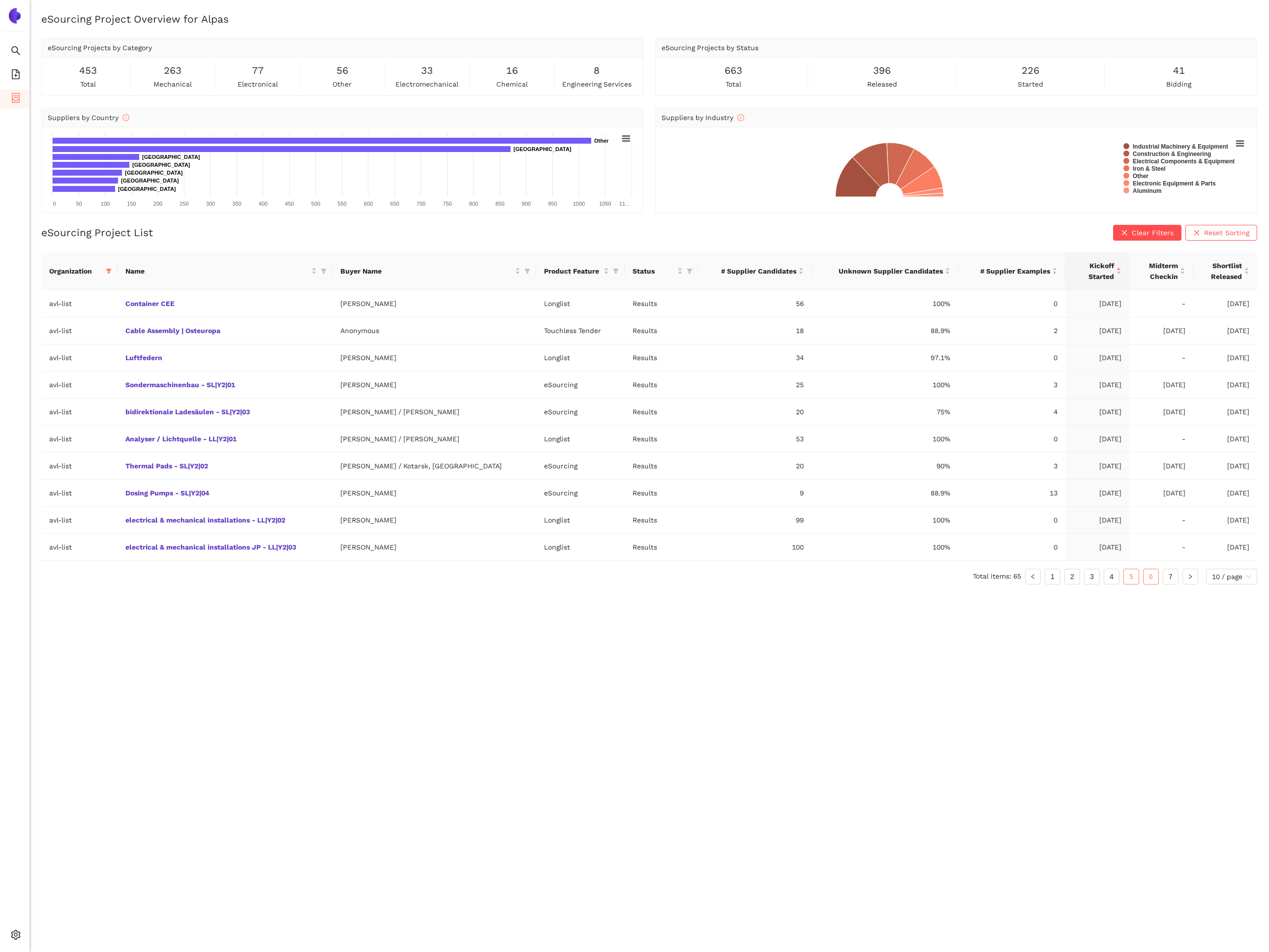
click at [1152, 577] on link "6" at bounding box center [1151, 576] width 15 height 15
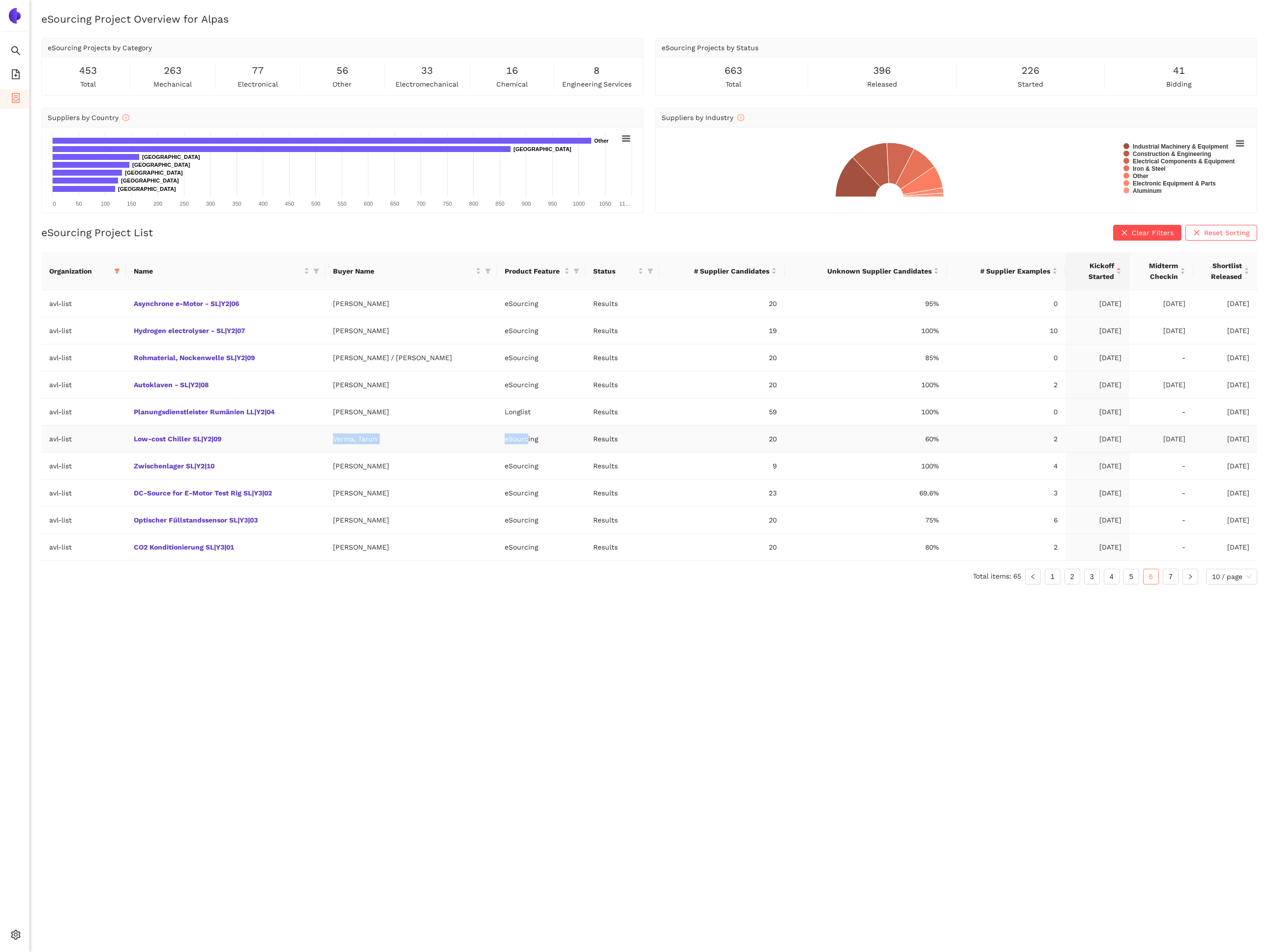
drag, startPoint x: 339, startPoint y: 445, endPoint x: 523, endPoint y: 446, distance: 184.0
click at [523, 446] on tr "avl-list Low-cost Chiller SL|Y2|09 Verma, Tarun eSourcing Results 20 60% 2 [DAT…" at bounding box center [650, 439] width 1216 height 27
click at [226, 444] on td "Low-cost Chiller SL|Y2|09" at bounding box center [225, 439] width 199 height 27
click at [0, 0] on link "Low-cost Chiller SL|Y2|09" at bounding box center [0, 0] width 0 height 0
